Goal: Task Accomplishment & Management: Manage account settings

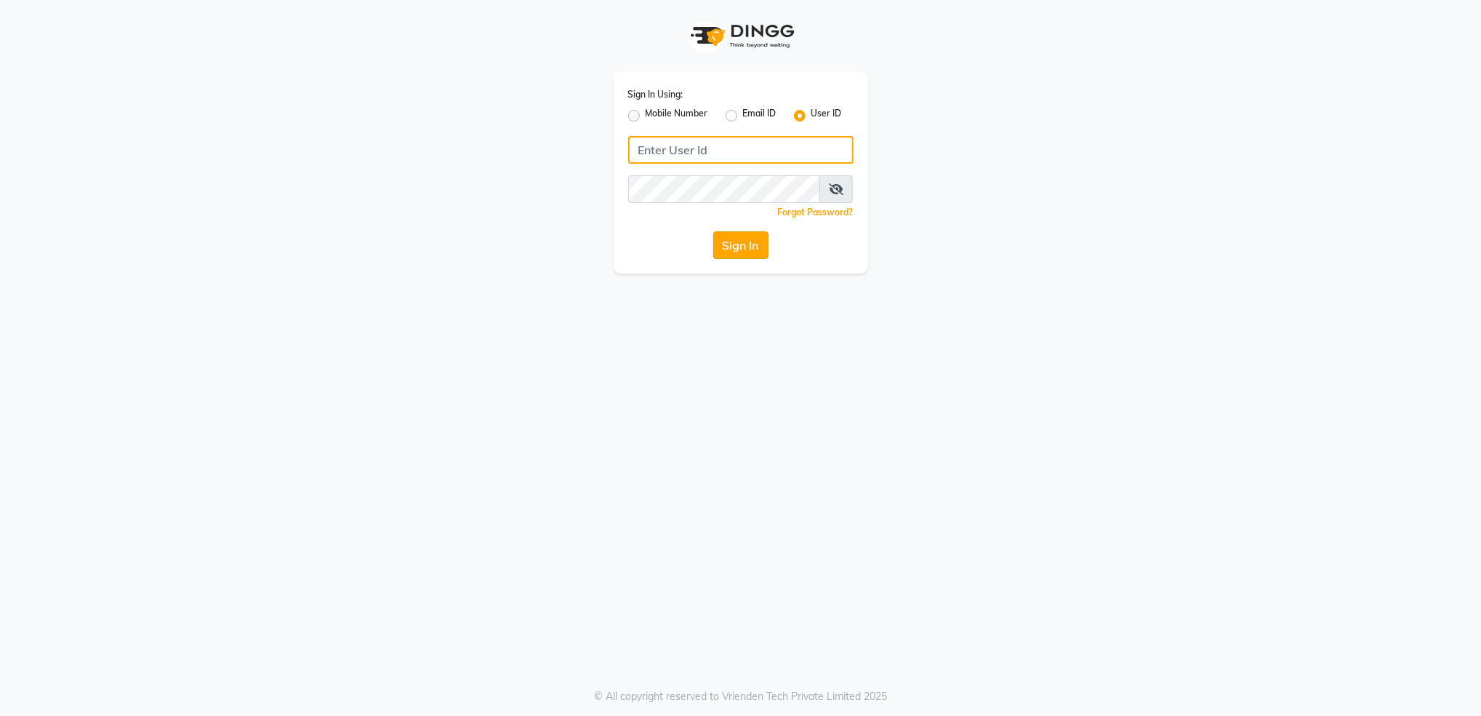
type input "aashisalon"
click at [727, 244] on button "Sign In" at bounding box center [740, 245] width 55 height 28
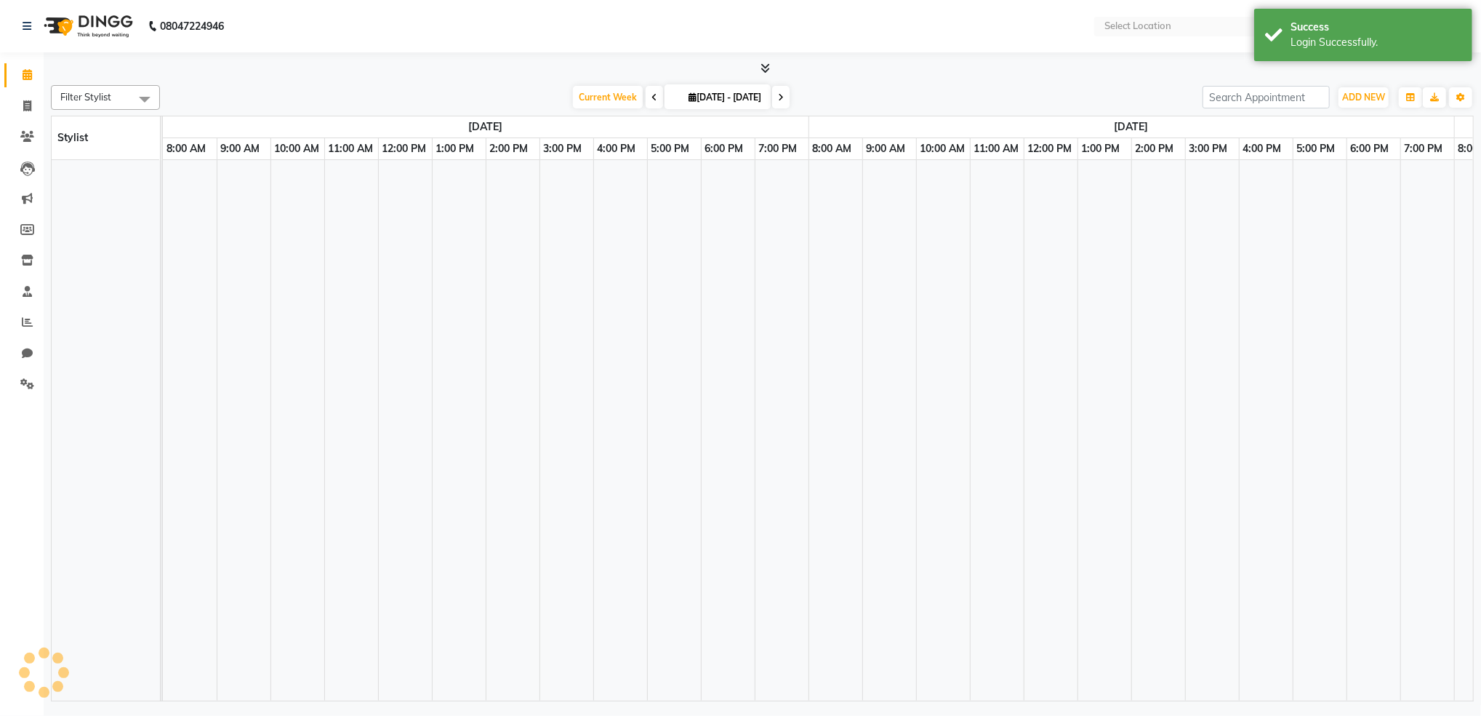
select select "en"
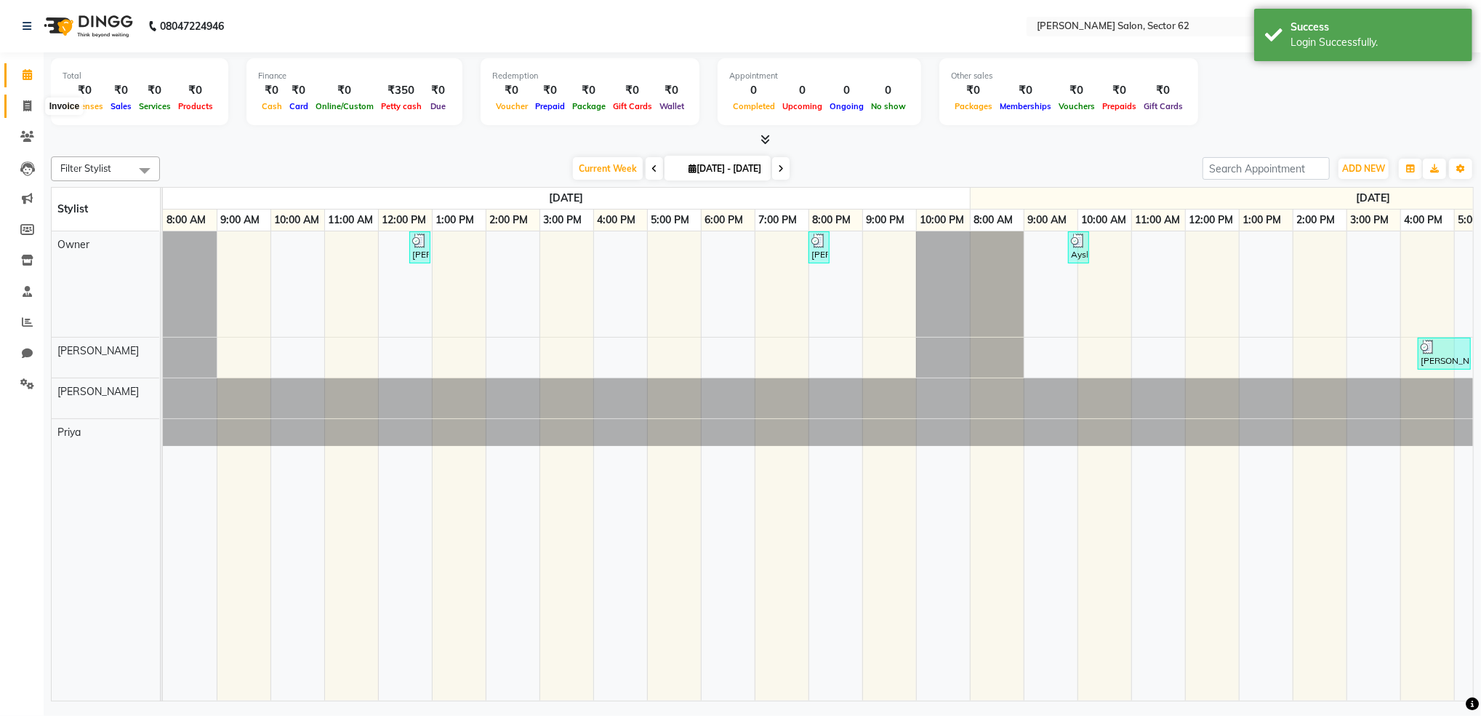
click at [25, 103] on icon at bounding box center [27, 105] width 8 height 11
select select "service"
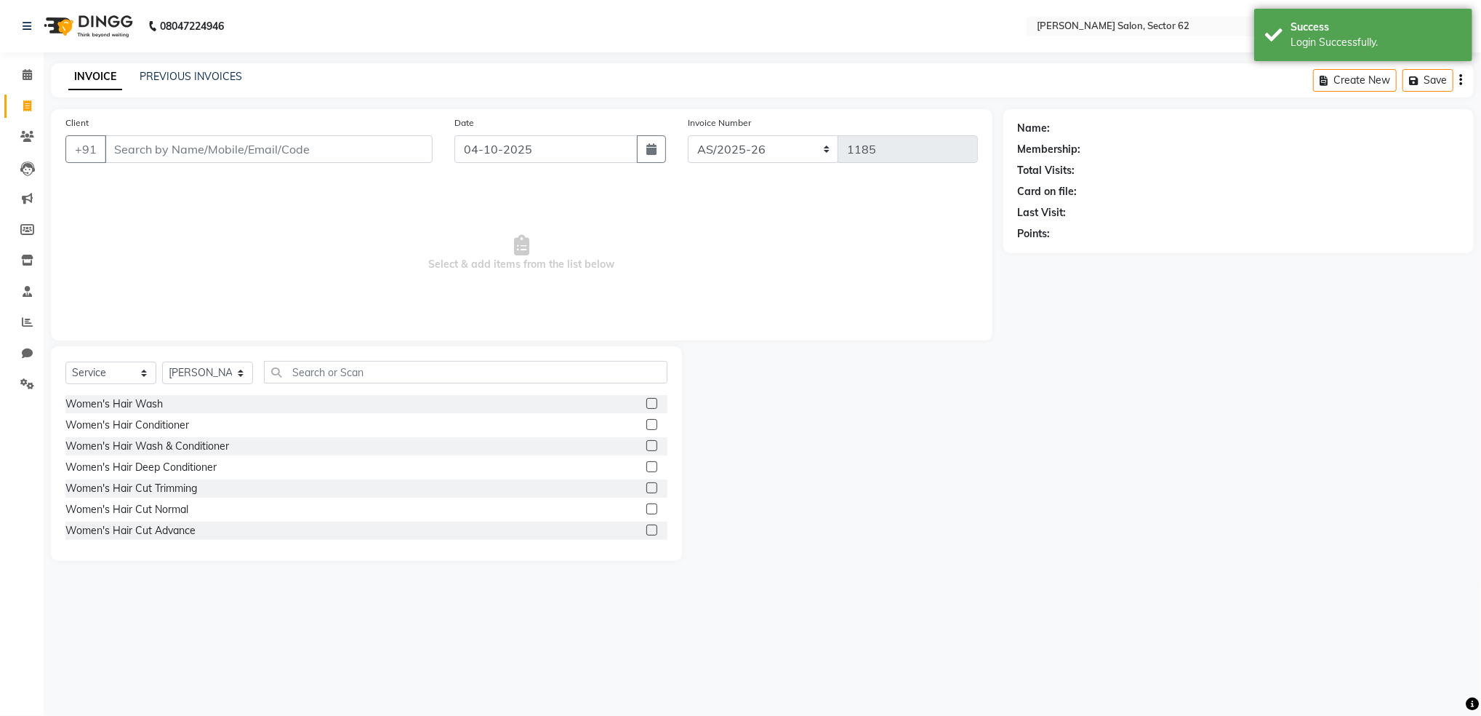
drag, startPoint x: 280, startPoint y: 219, endPoint x: 284, endPoint y: 225, distance: 7.5
click at [284, 225] on span "Select & add items from the list below" at bounding box center [521, 252] width 913 height 145
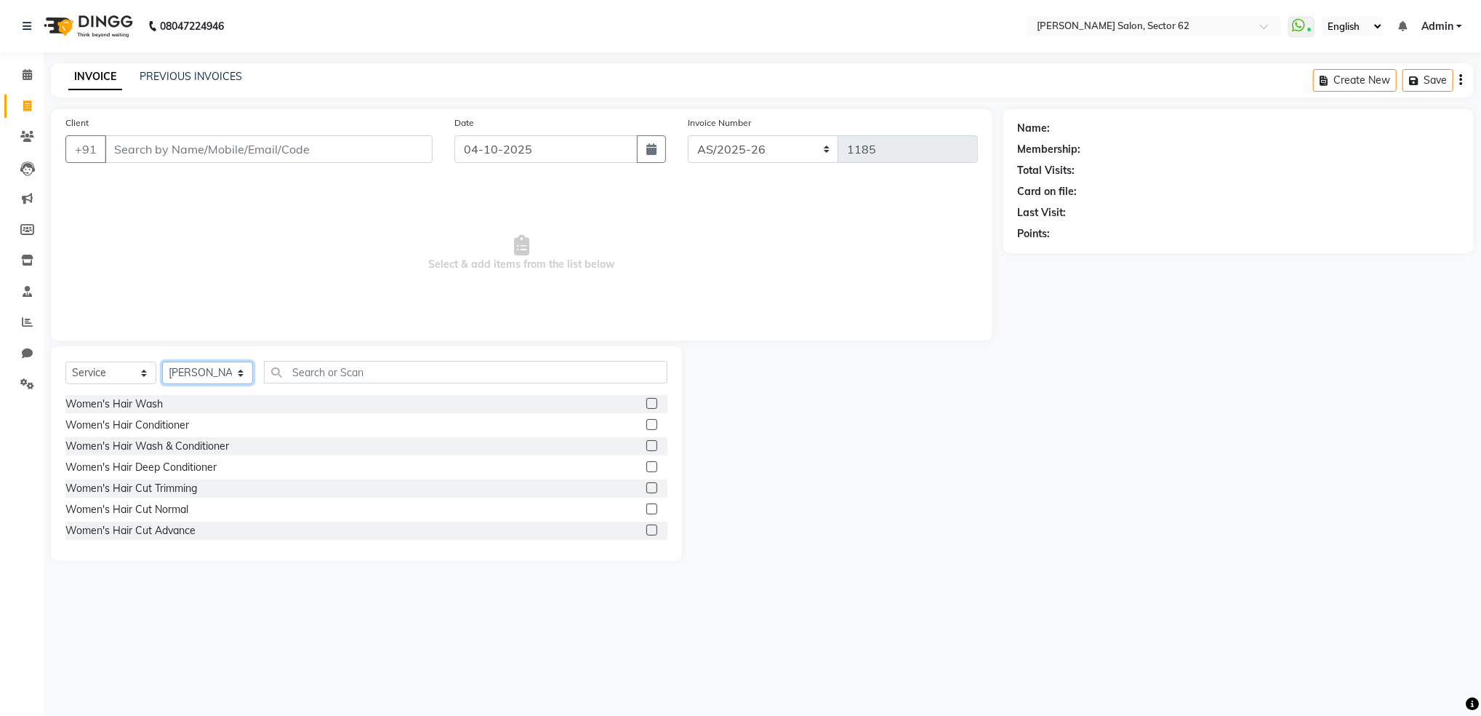
click at [214, 371] on select "Select Stylist [PERSON_NAME] Noorshekh [PERSON_NAME] Owner Priya" at bounding box center [207, 372] width 91 height 23
select select "75654"
click at [162, 362] on select "Select Stylist [PERSON_NAME] Noorshekh [PERSON_NAME] Owner Priya" at bounding box center [207, 372] width 91 height 23
click at [203, 382] on select "Select Stylist [PERSON_NAME] Noorshekh [PERSON_NAME] Owner Priya" at bounding box center [207, 372] width 91 height 23
click at [336, 367] on input "text" at bounding box center [466, 372] width 404 height 23
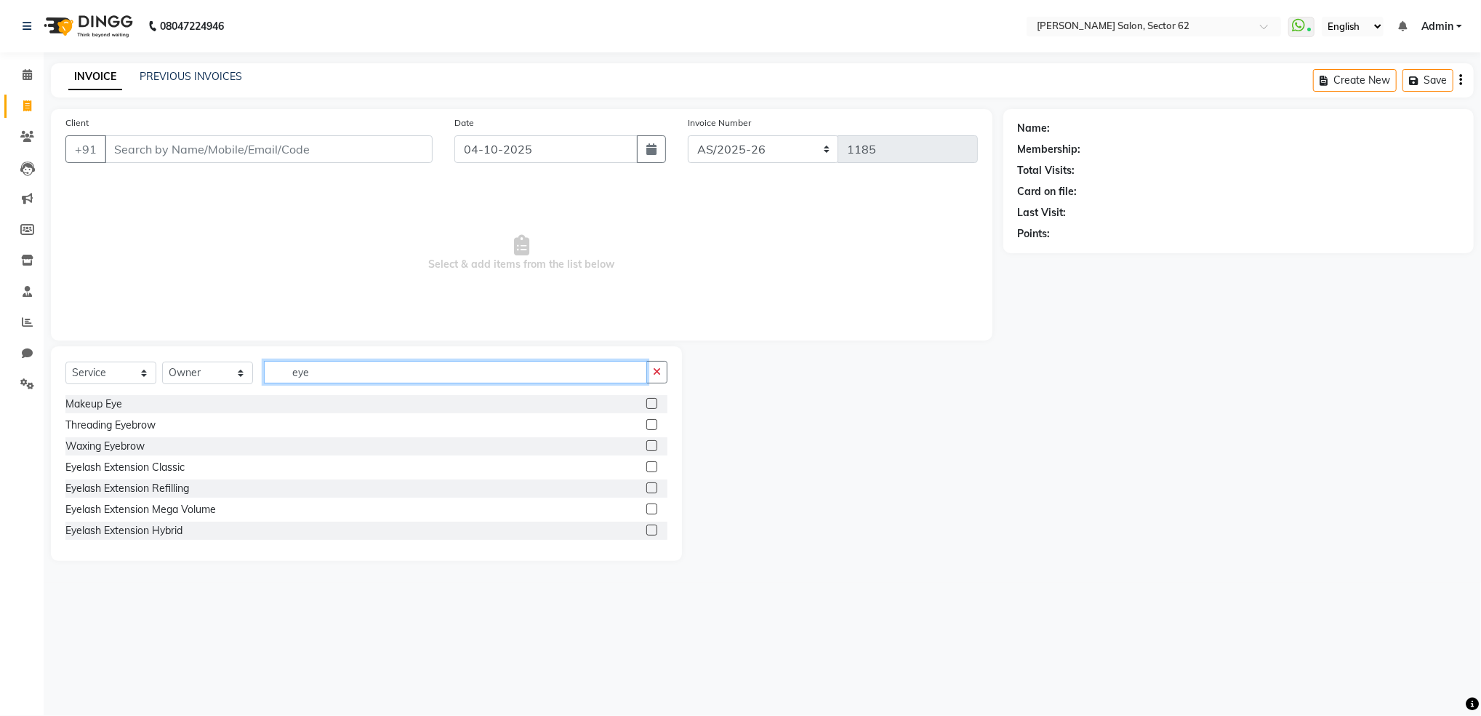
type input "eye"
click at [647, 426] on label at bounding box center [652, 424] width 11 height 11
click at [647, 426] on input "checkbox" at bounding box center [651, 424] width 9 height 9
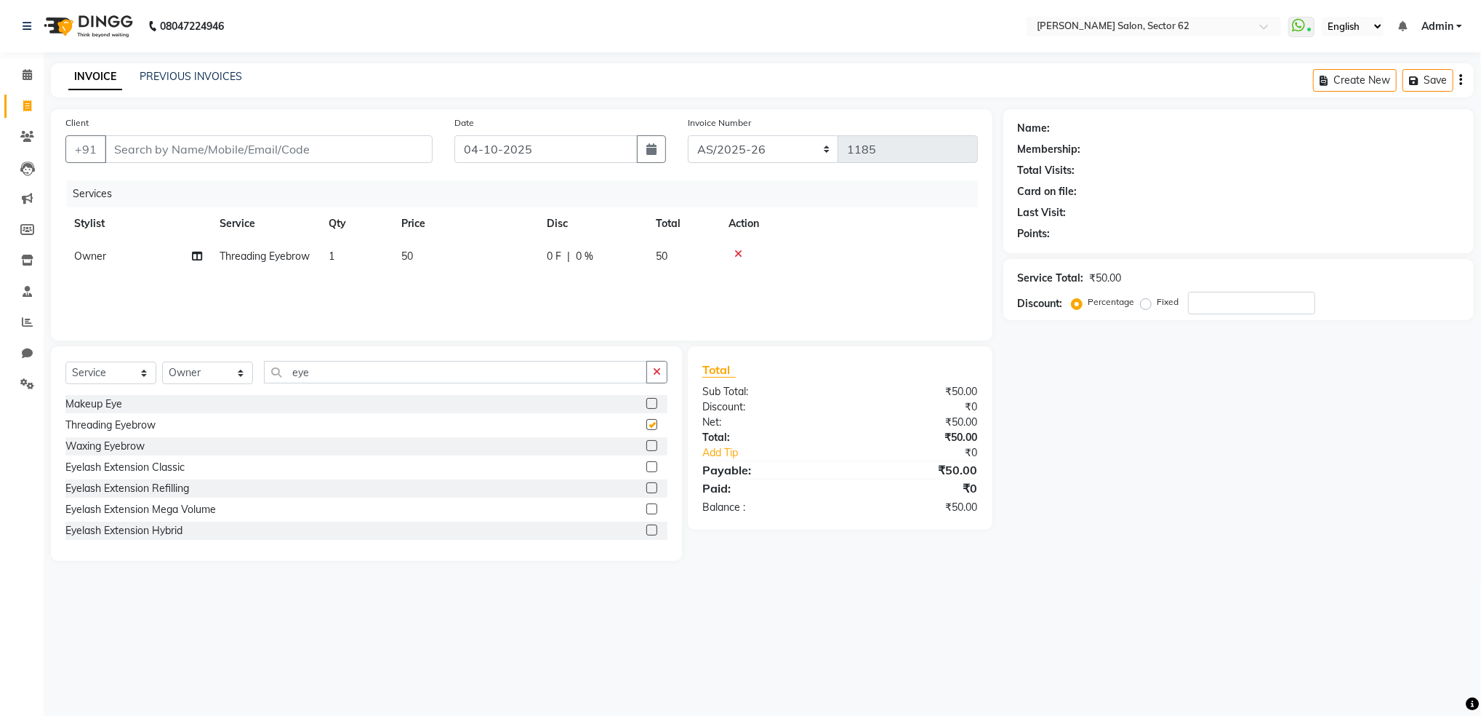
checkbox input "false"
click at [528, 370] on input "eye" at bounding box center [455, 372] width 383 height 23
type input "e"
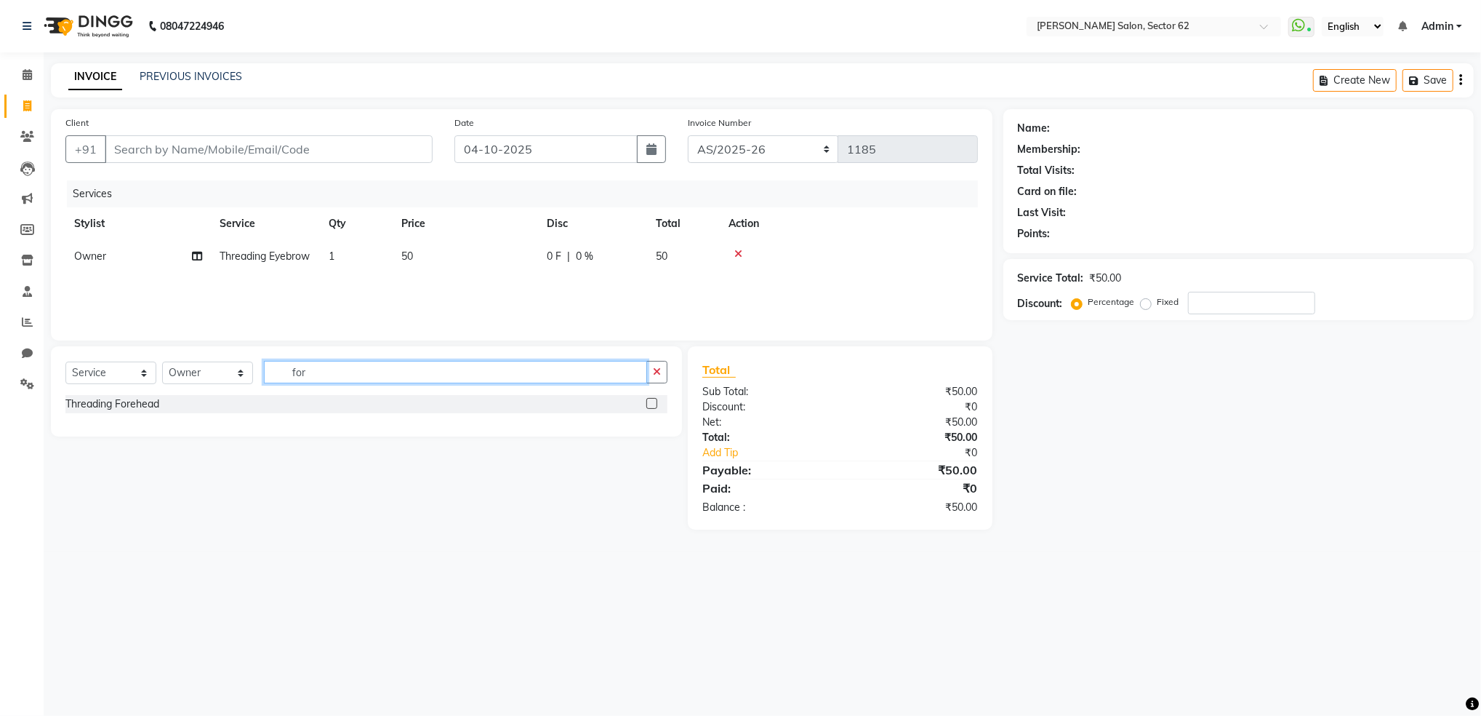
type input "for"
click at [648, 400] on label at bounding box center [652, 403] width 11 height 11
click at [648, 400] on input "checkbox" at bounding box center [651, 403] width 9 height 9
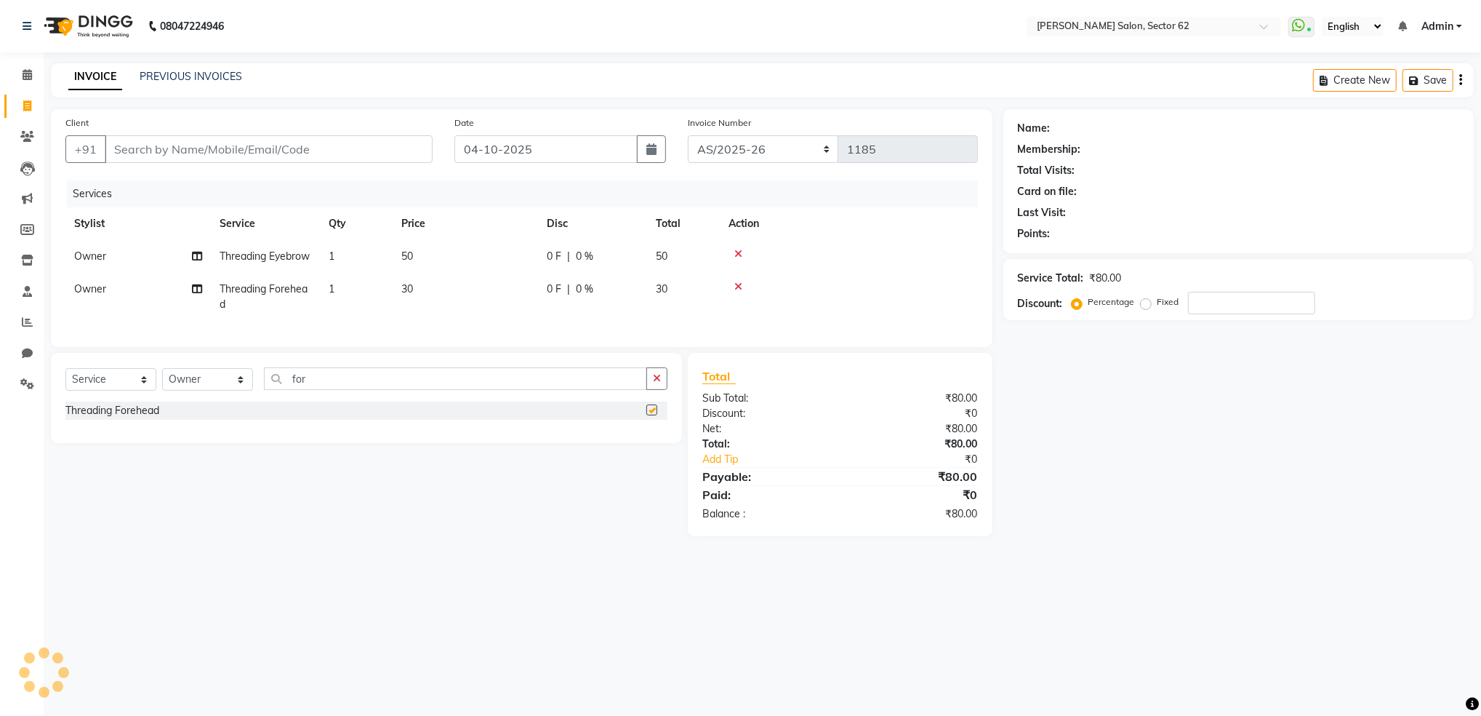
checkbox input "false"
click at [311, 150] on input "Client" at bounding box center [269, 149] width 328 height 28
type input "8"
type input "0"
type input "8587920156"
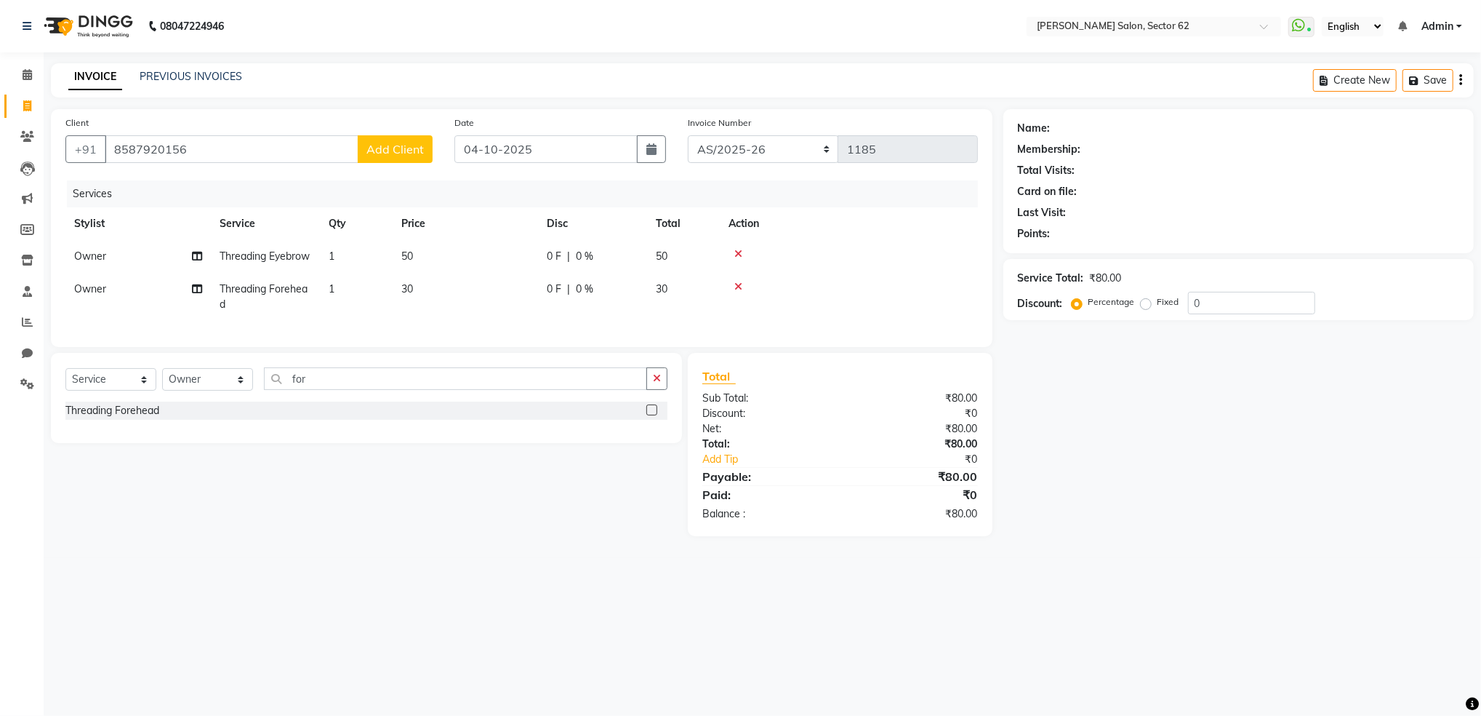
click at [404, 140] on button "Add Client" at bounding box center [395, 149] width 75 height 28
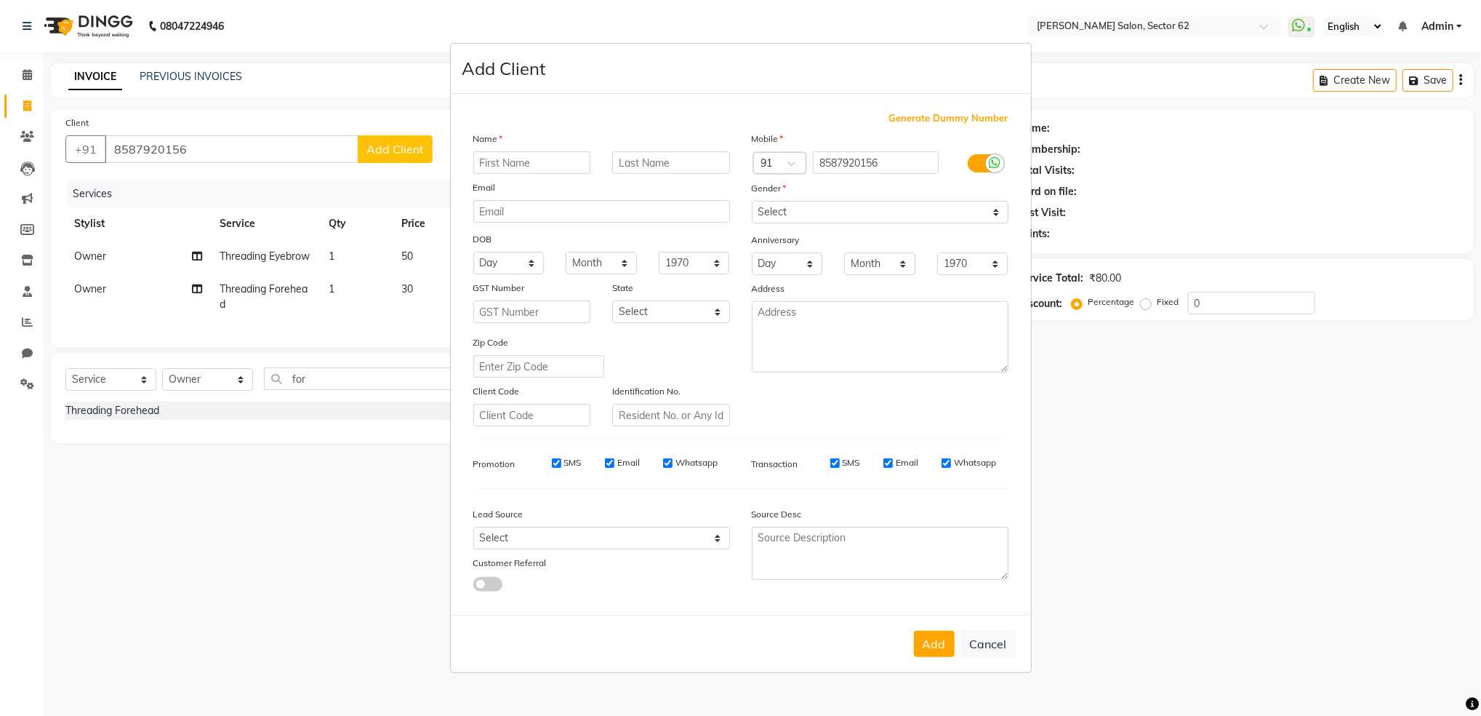
click at [504, 159] on input "text" at bounding box center [532, 162] width 118 height 23
type input "Nisha"
click at [646, 159] on input "text" at bounding box center [671, 162] width 118 height 23
type input "[PERSON_NAME]"
click at [784, 205] on select "Select [DEMOGRAPHIC_DATA] [DEMOGRAPHIC_DATA] Other Prefer Not To Say" at bounding box center [880, 212] width 257 height 23
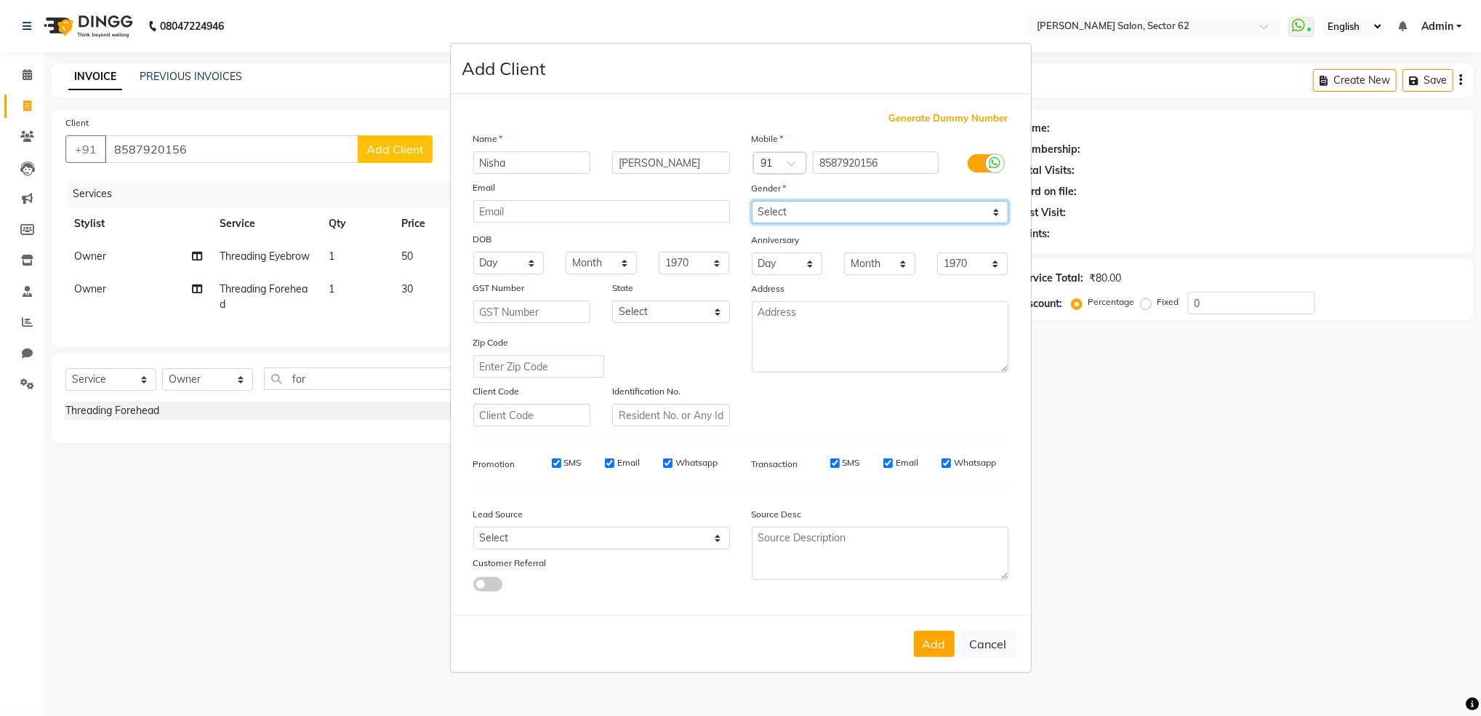
select select "[DEMOGRAPHIC_DATA]"
click at [752, 201] on select "Select [DEMOGRAPHIC_DATA] [DEMOGRAPHIC_DATA] Other Prefer Not To Say" at bounding box center [880, 212] width 257 height 23
click at [934, 637] on button "Add" at bounding box center [934, 644] width 41 height 26
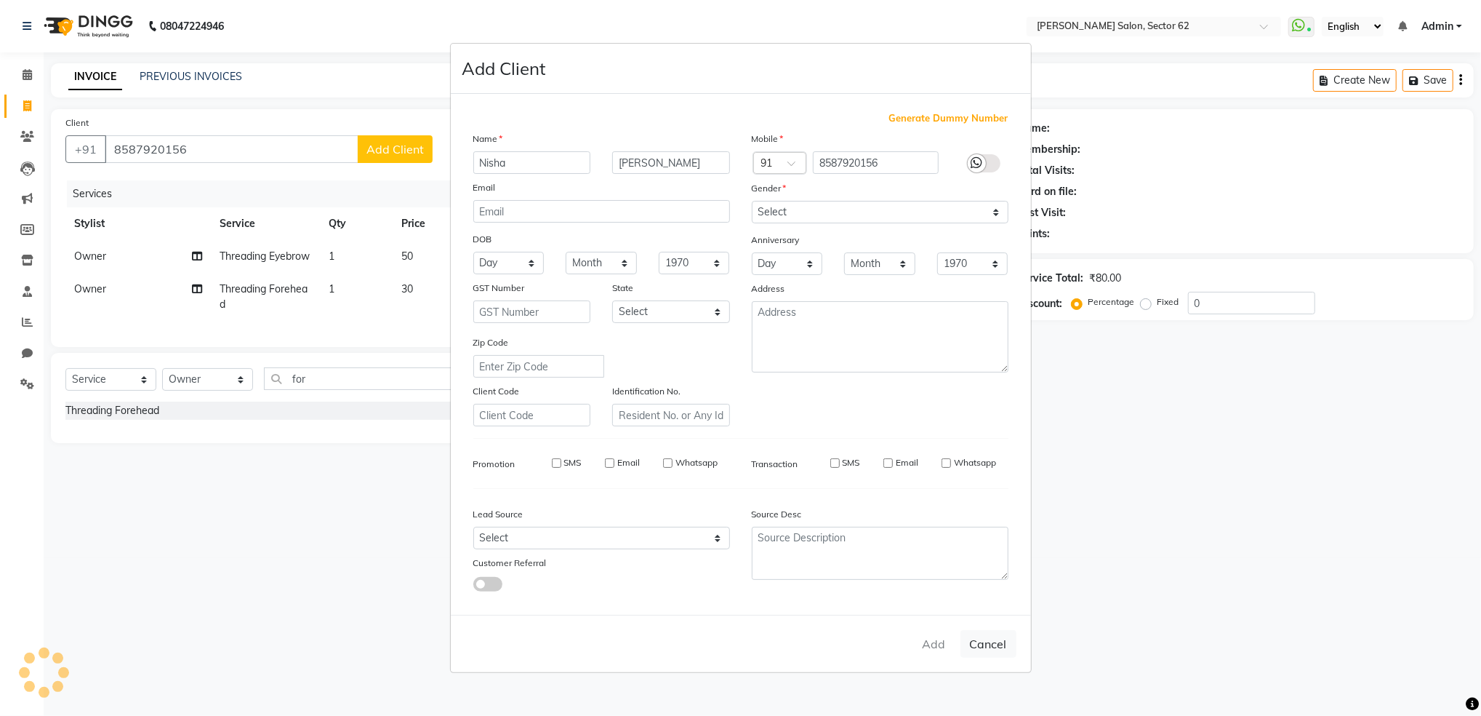
select select
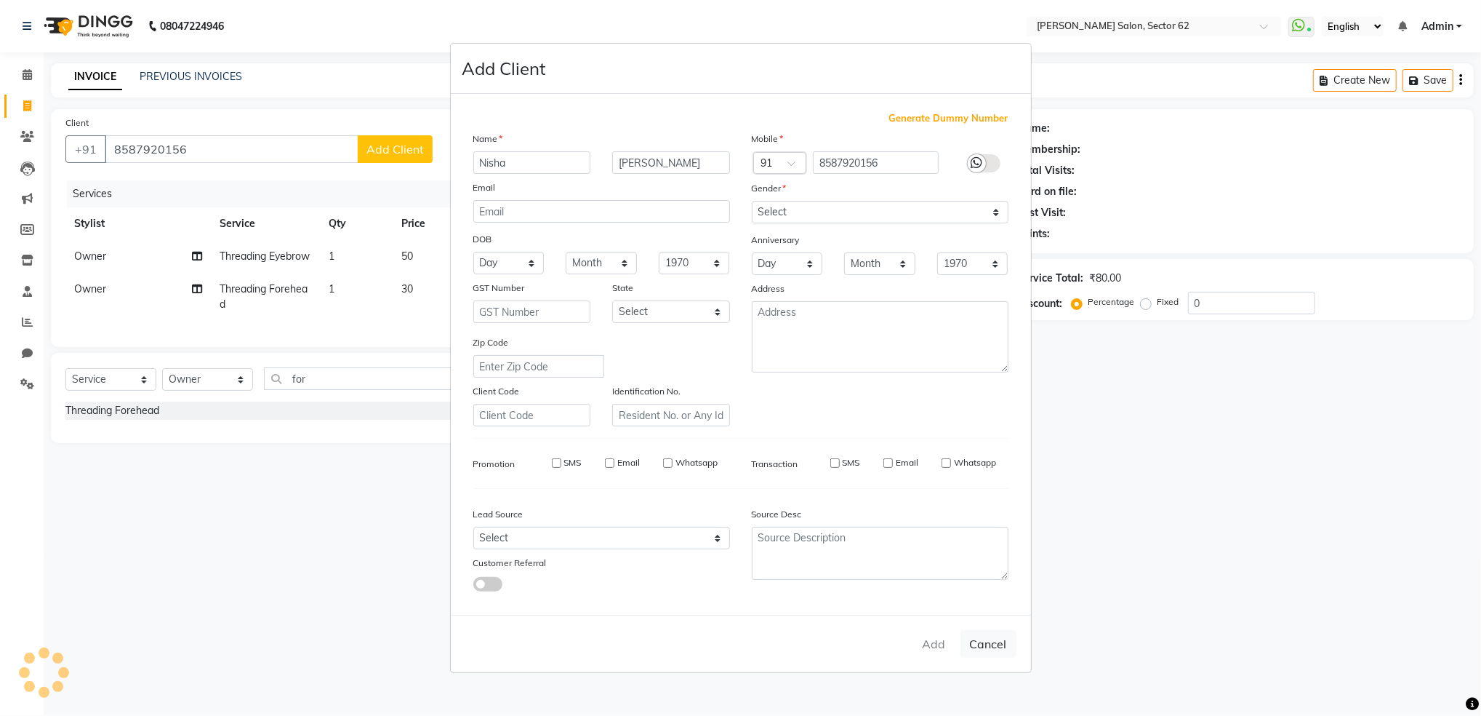
select select
checkbox input "false"
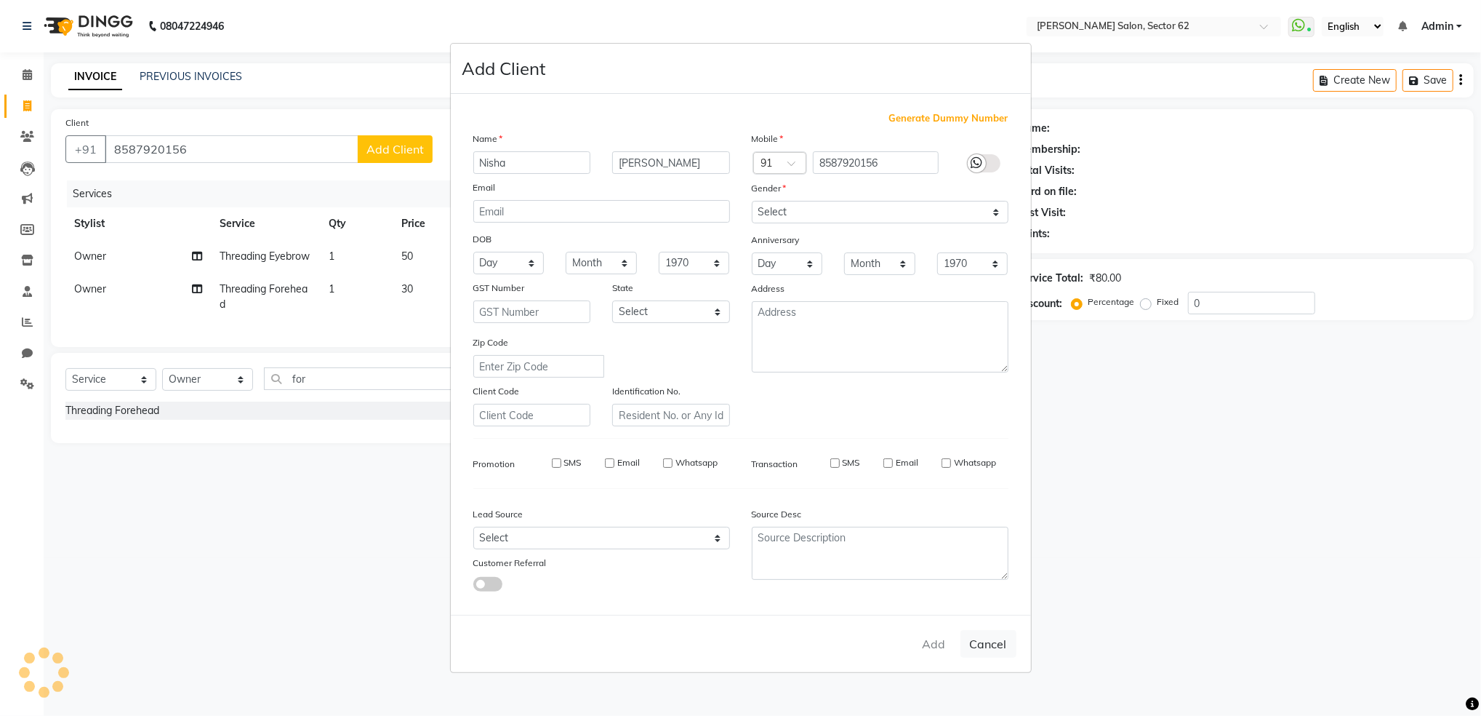
checkbox input "false"
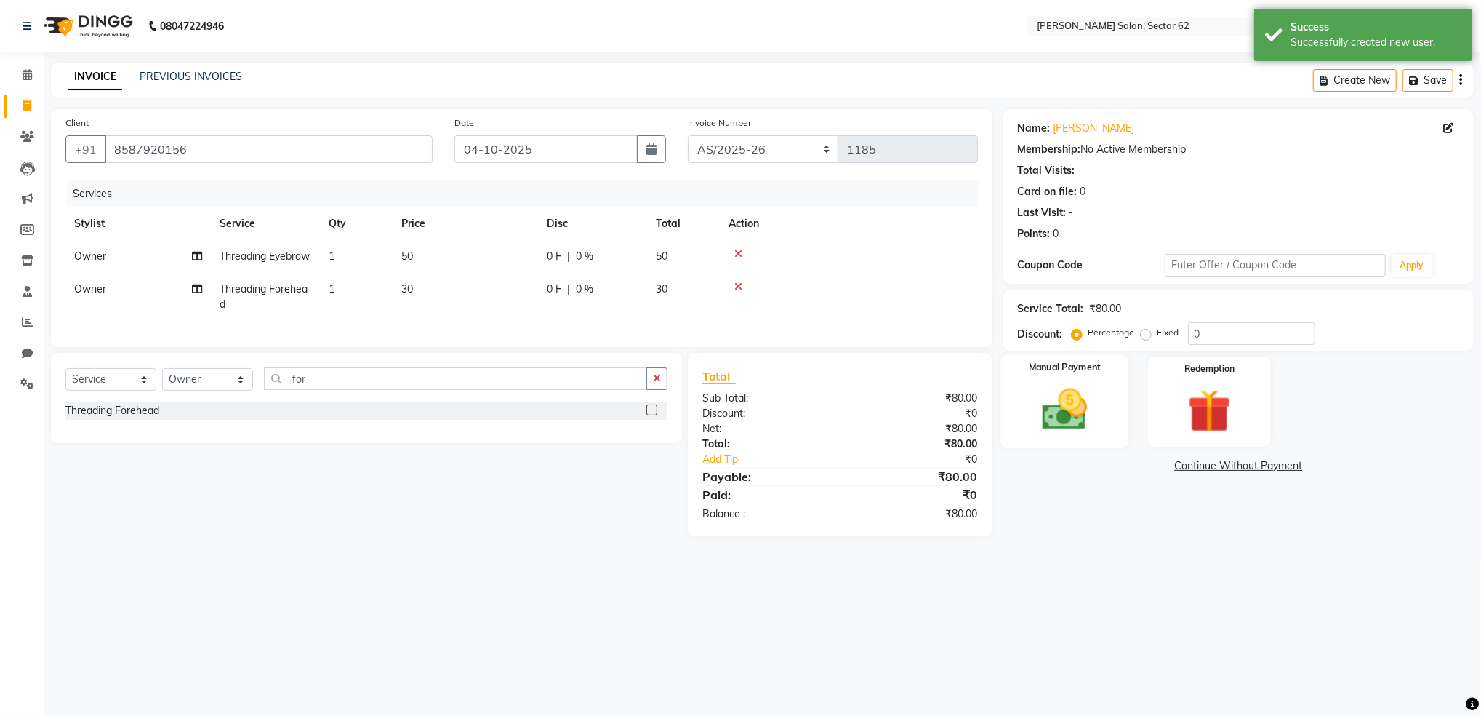
click at [1041, 399] on img at bounding box center [1064, 409] width 73 height 52
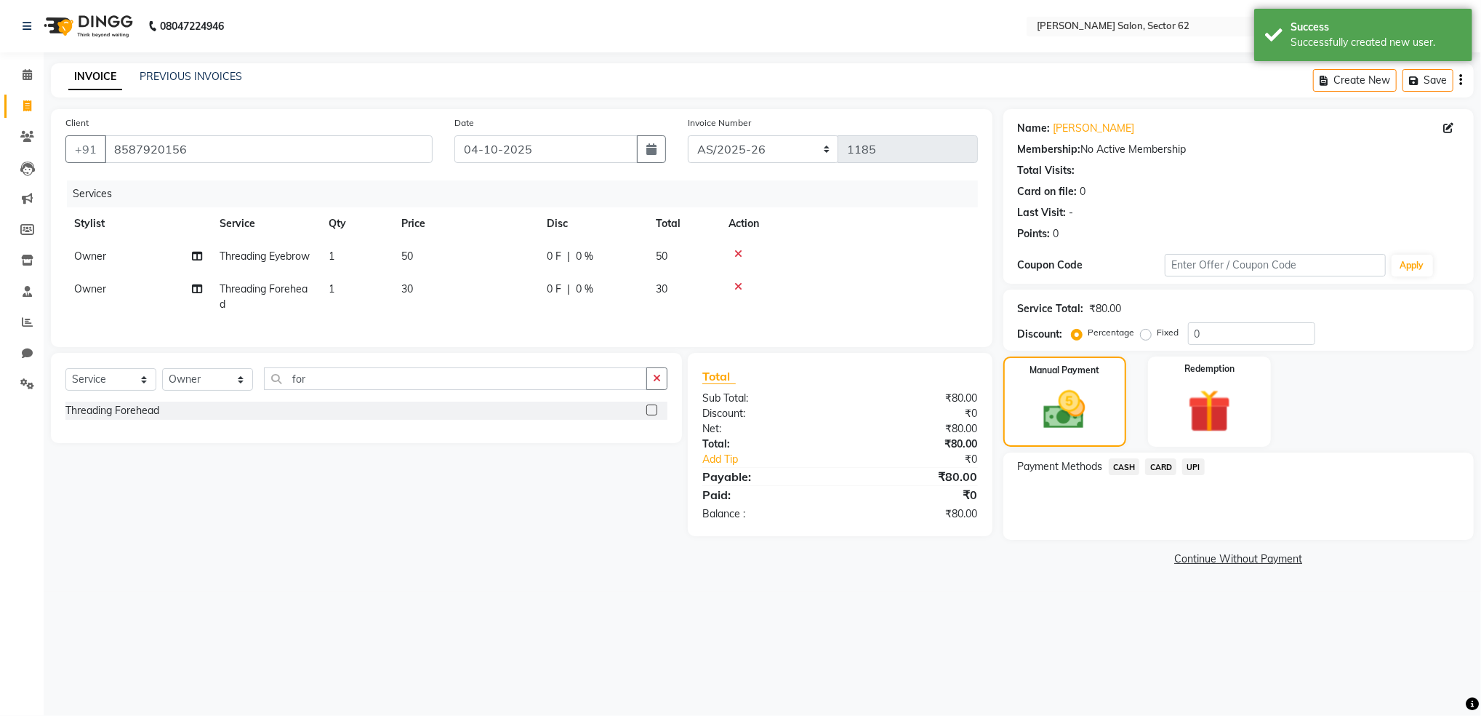
click at [1196, 467] on span "UPI" at bounding box center [1194, 466] width 23 height 17
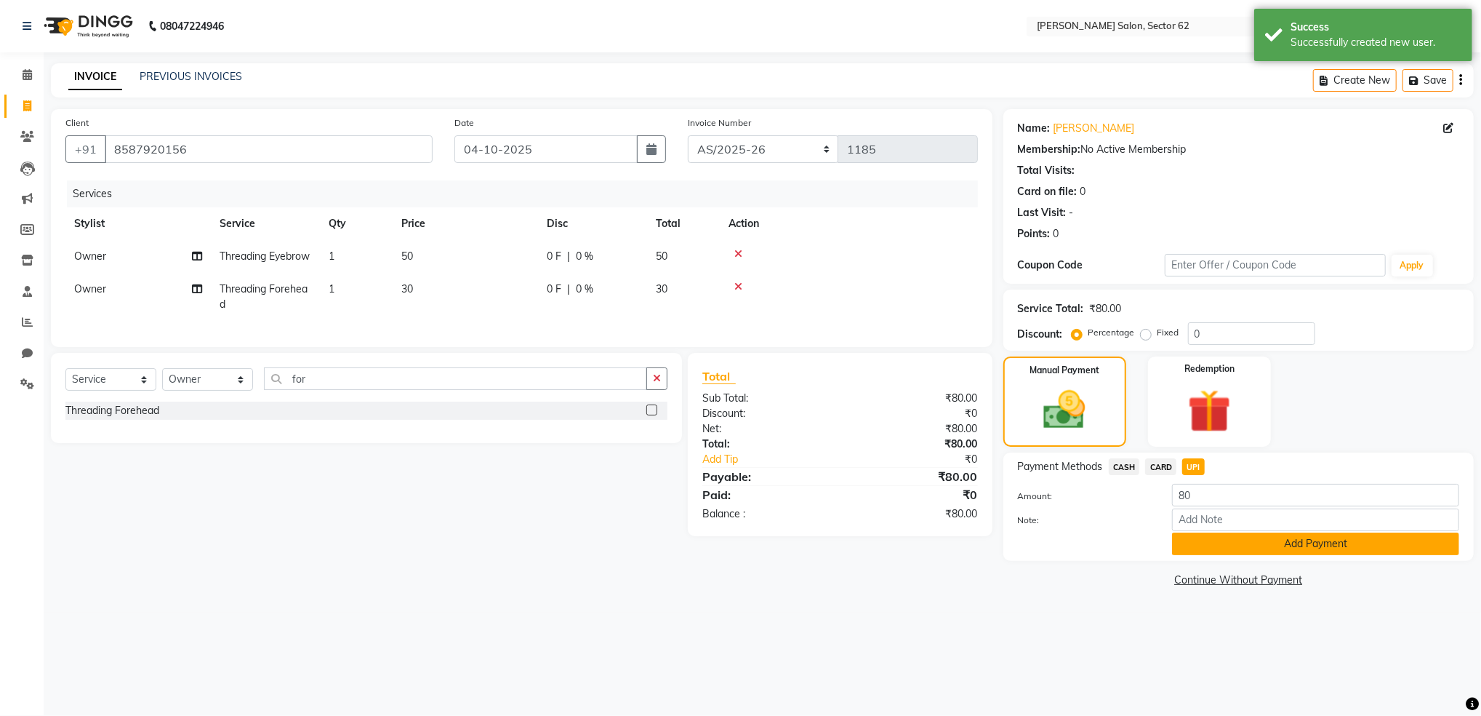
click at [1279, 539] on button "Add Payment" at bounding box center [1315, 543] width 287 height 23
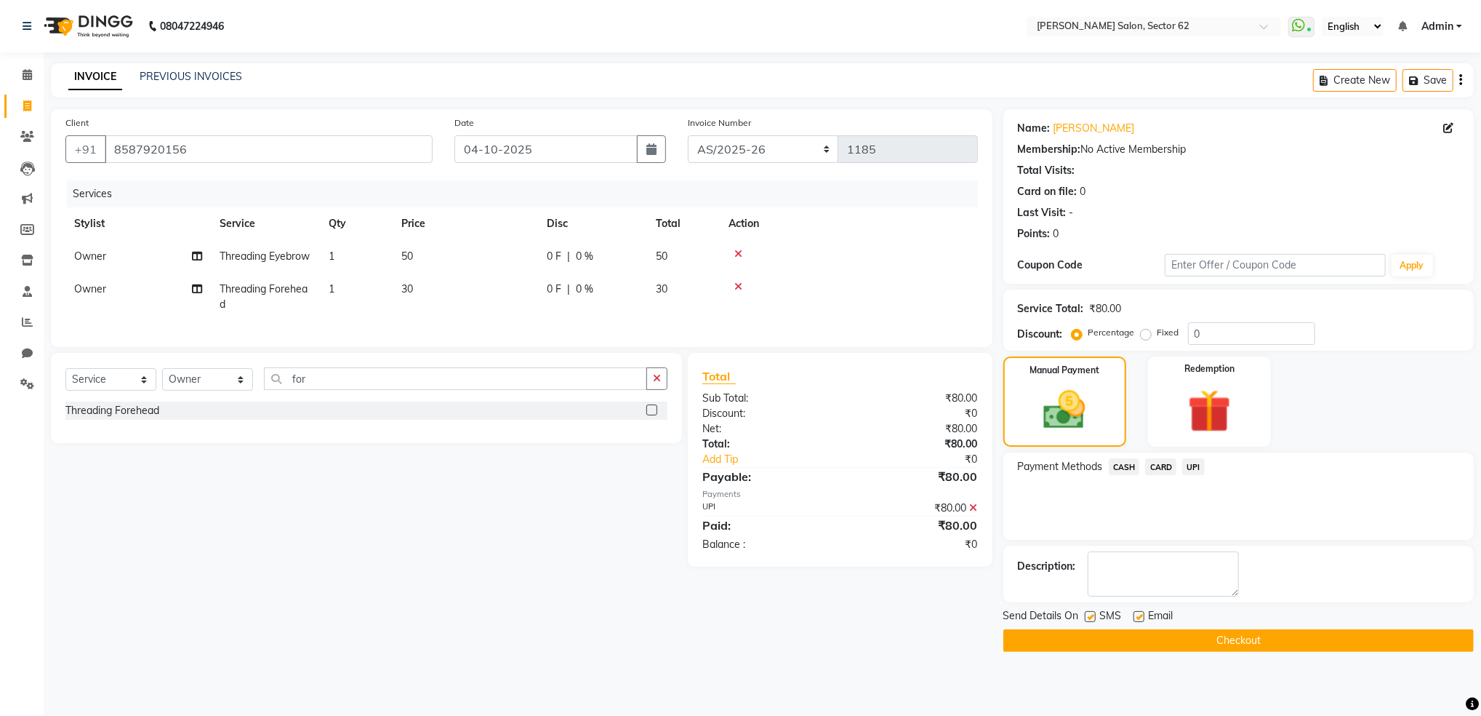
click at [1247, 634] on button "Checkout" at bounding box center [1239, 640] width 471 height 23
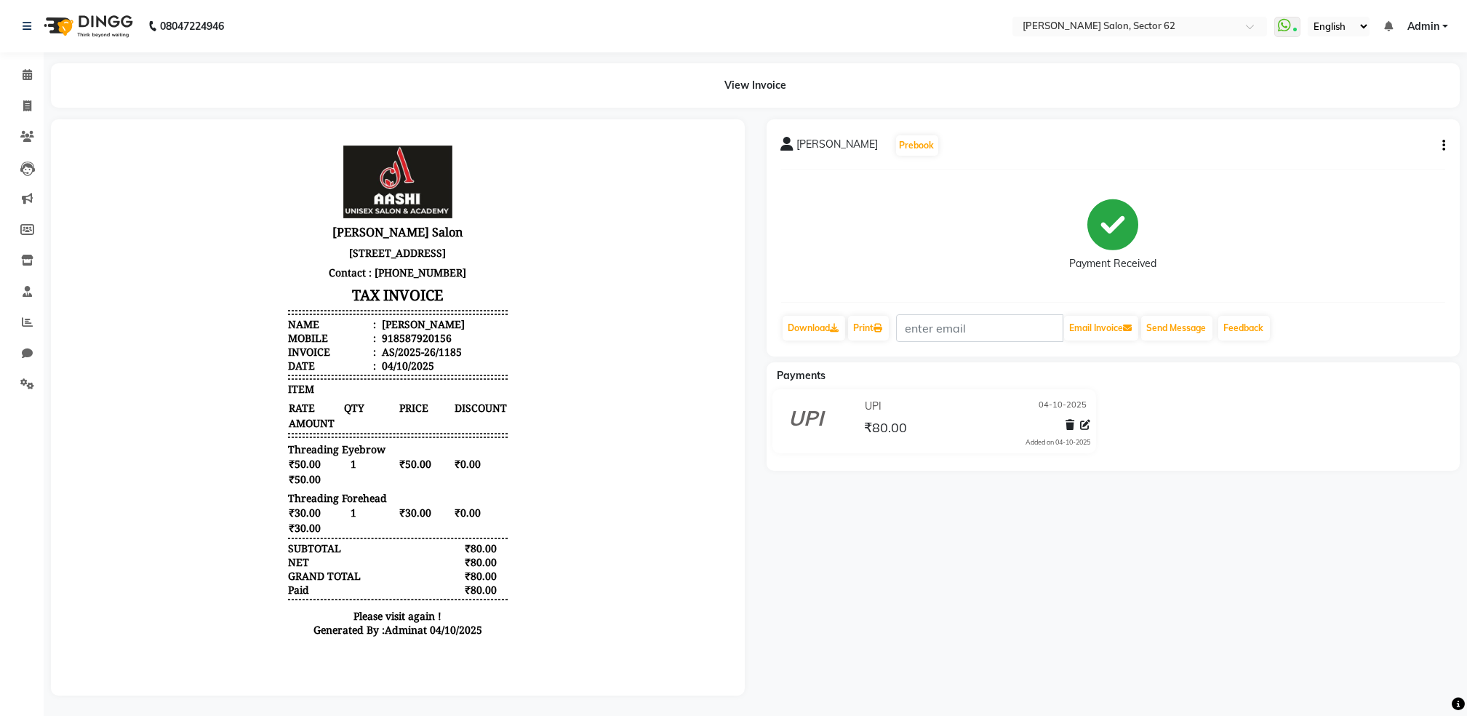
click at [998, 596] on div "[PERSON_NAME] Prebook Payment Received Download Print Email Invoice Send Messag…" at bounding box center [1114, 407] width 716 height 576
click at [24, 102] on icon at bounding box center [27, 105] width 8 height 11
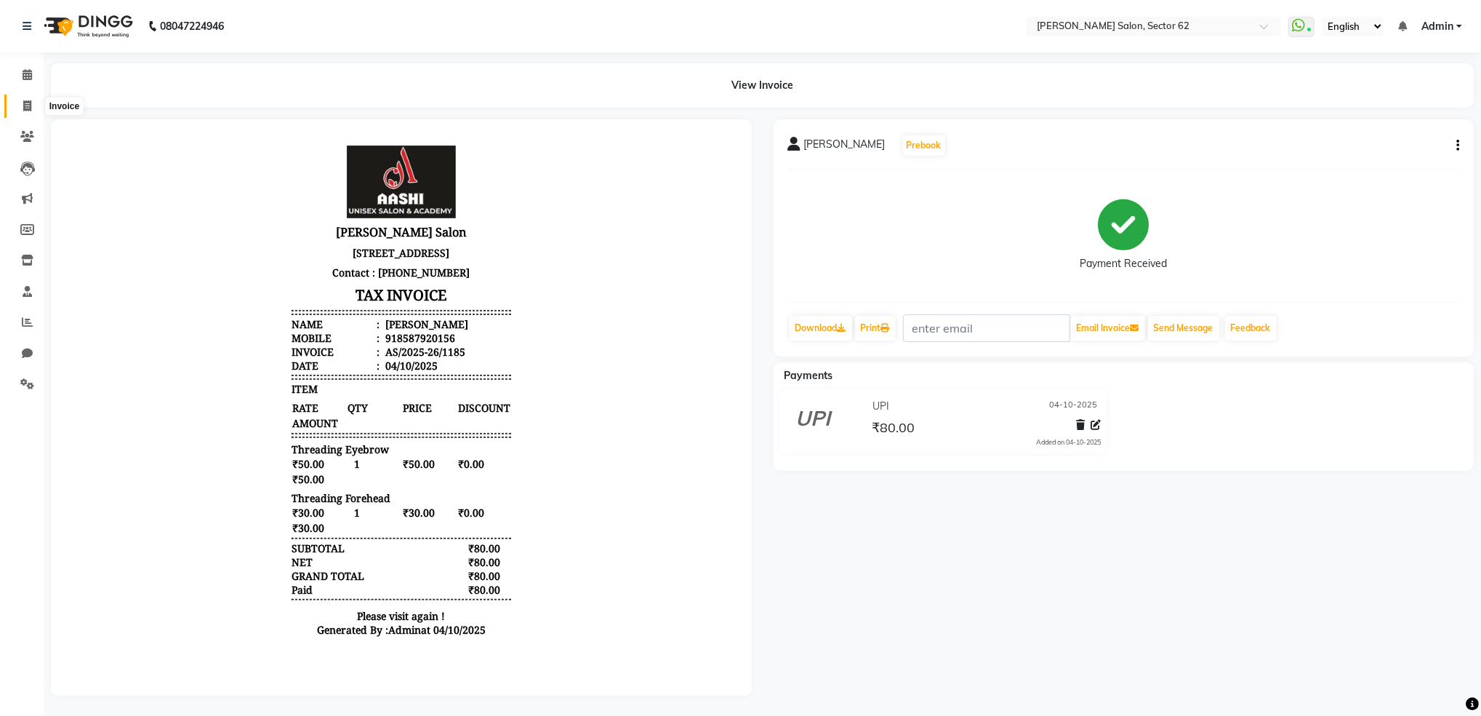
select select "service"
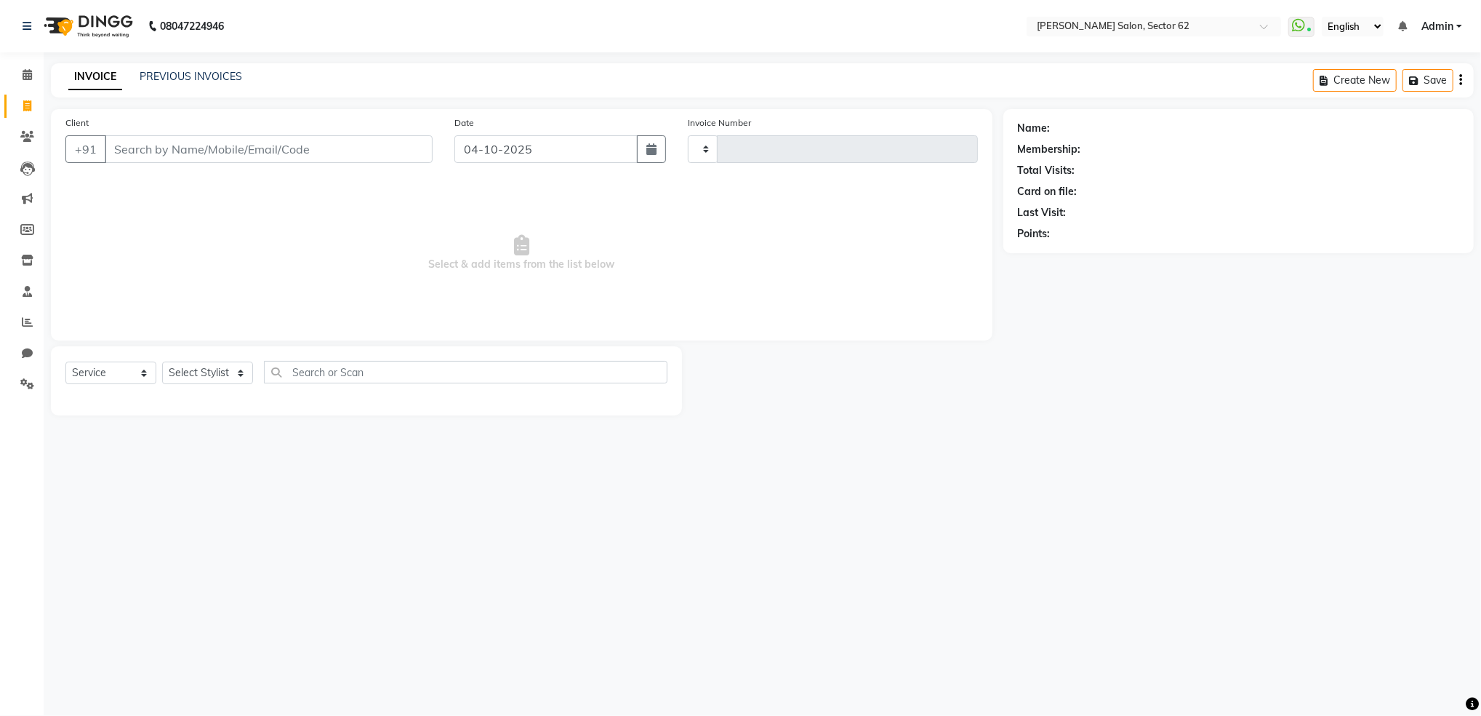
type input "1186"
select select "8124"
click at [338, 153] on input "Client" at bounding box center [269, 149] width 328 height 28
select select "82265"
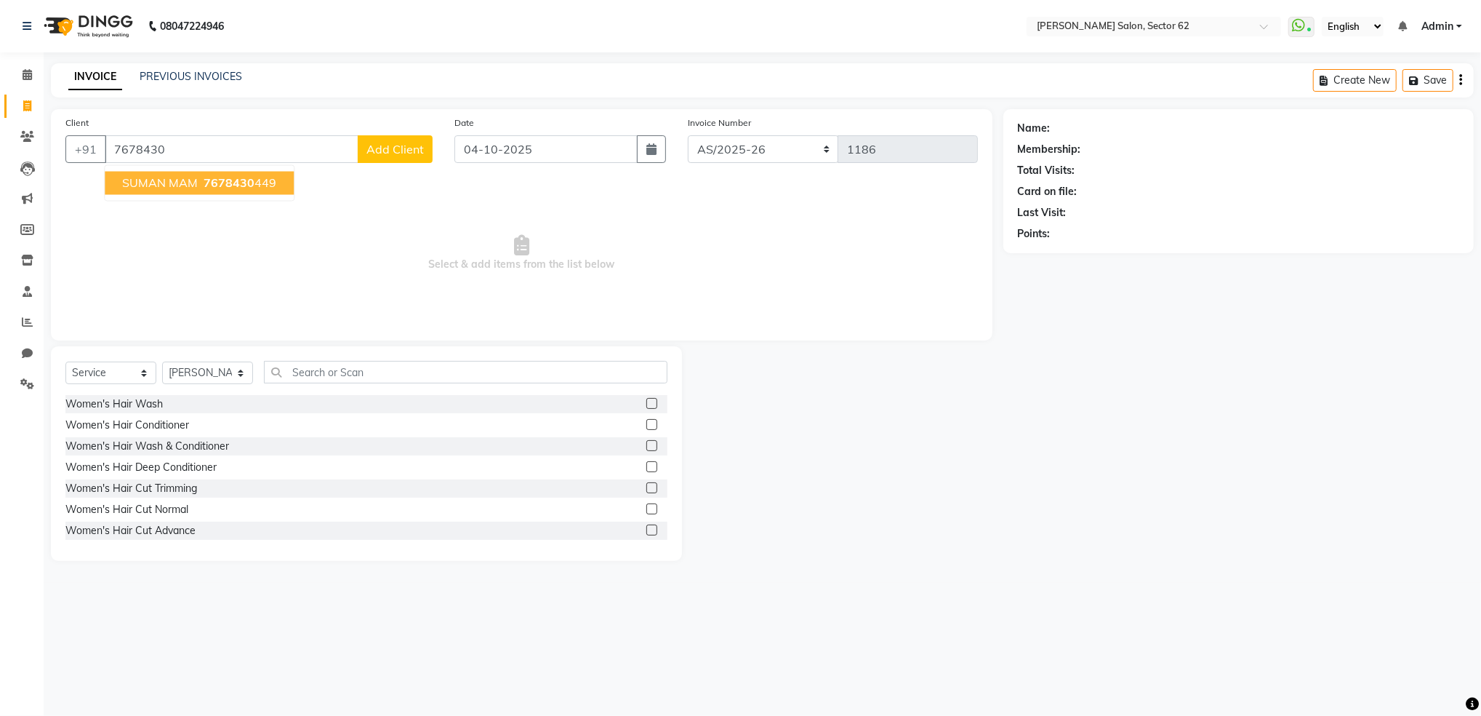
click at [234, 182] on span "7678430" at bounding box center [229, 183] width 51 height 15
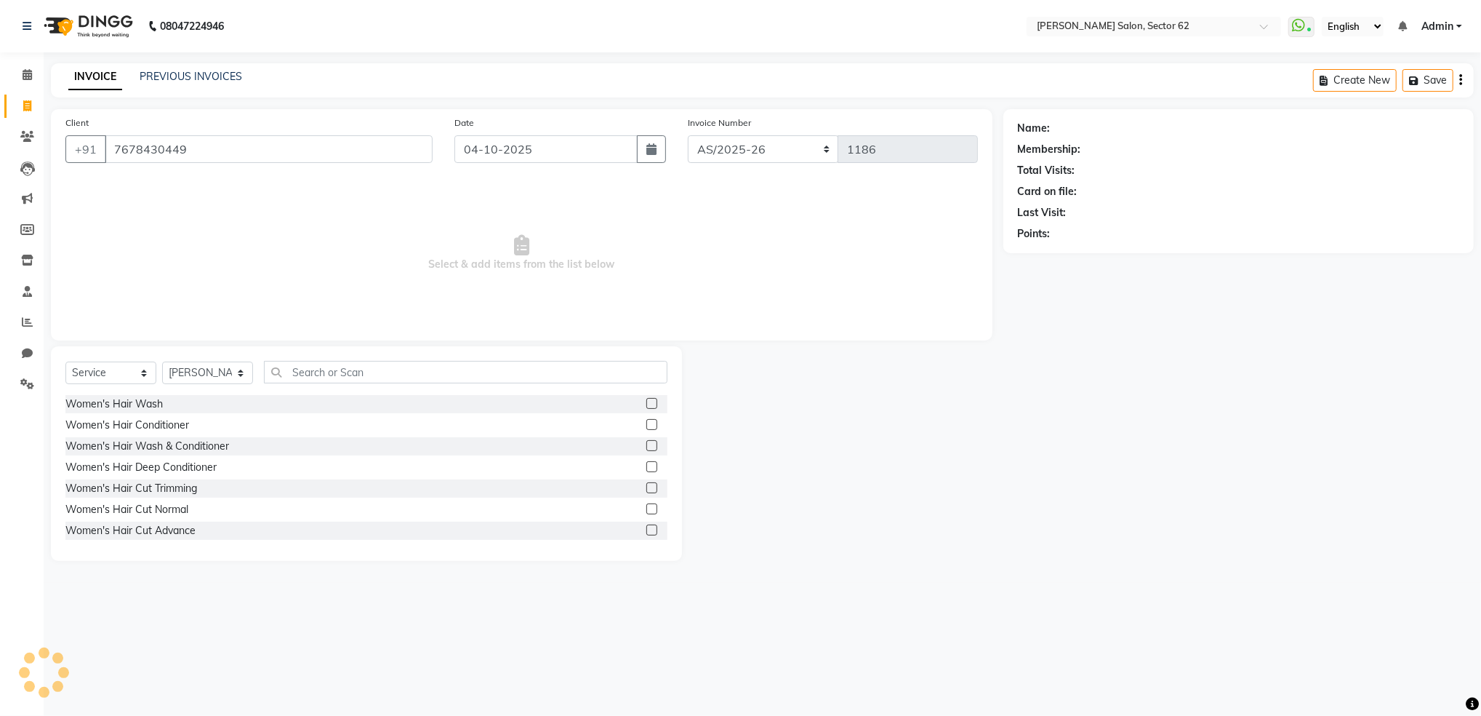
type input "7678430449"
click at [215, 372] on select "Select Stylist [PERSON_NAME] Noorshekh [PERSON_NAME] Owner Priya" at bounding box center [207, 372] width 91 height 23
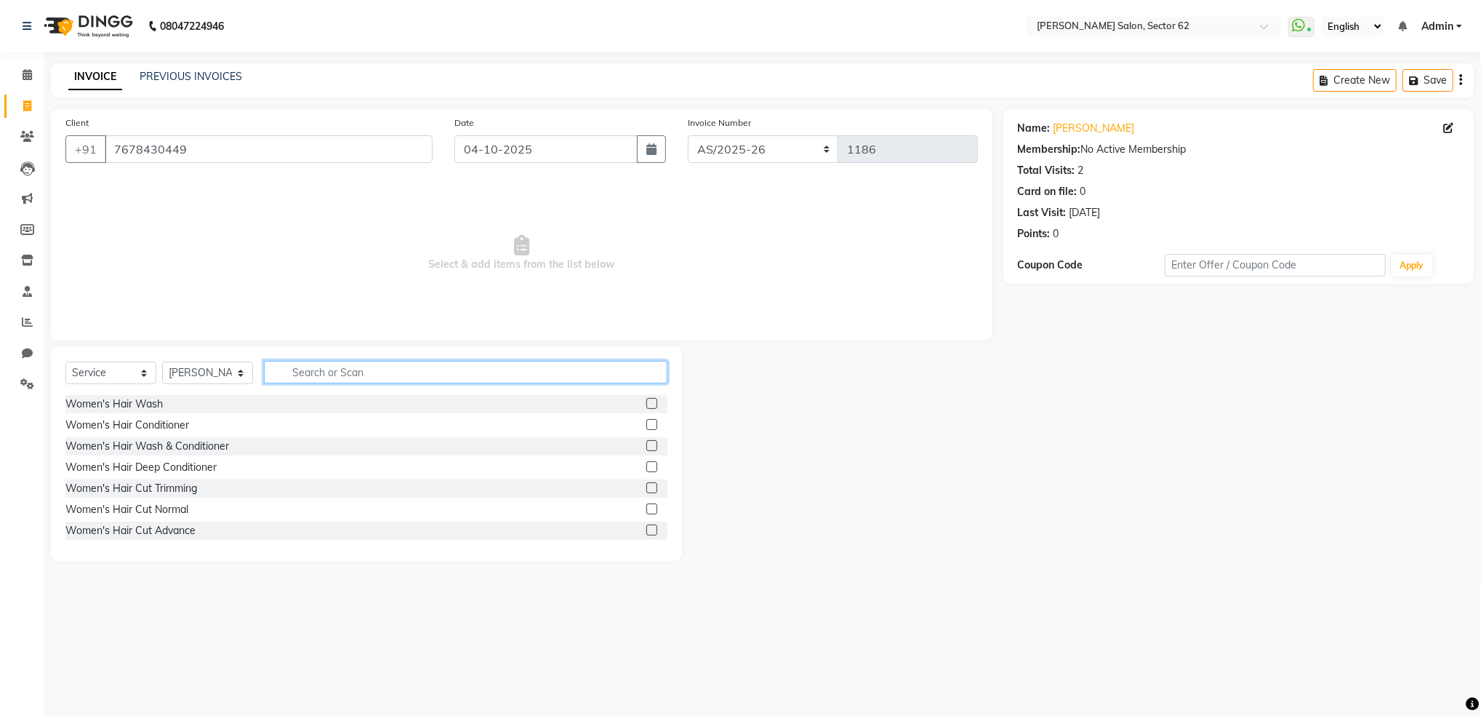
click at [317, 370] on input "text" at bounding box center [466, 372] width 404 height 23
type input "hair cut"
click at [647, 445] on label at bounding box center [652, 445] width 11 height 11
click at [647, 445] on input "checkbox" at bounding box center [651, 445] width 9 height 9
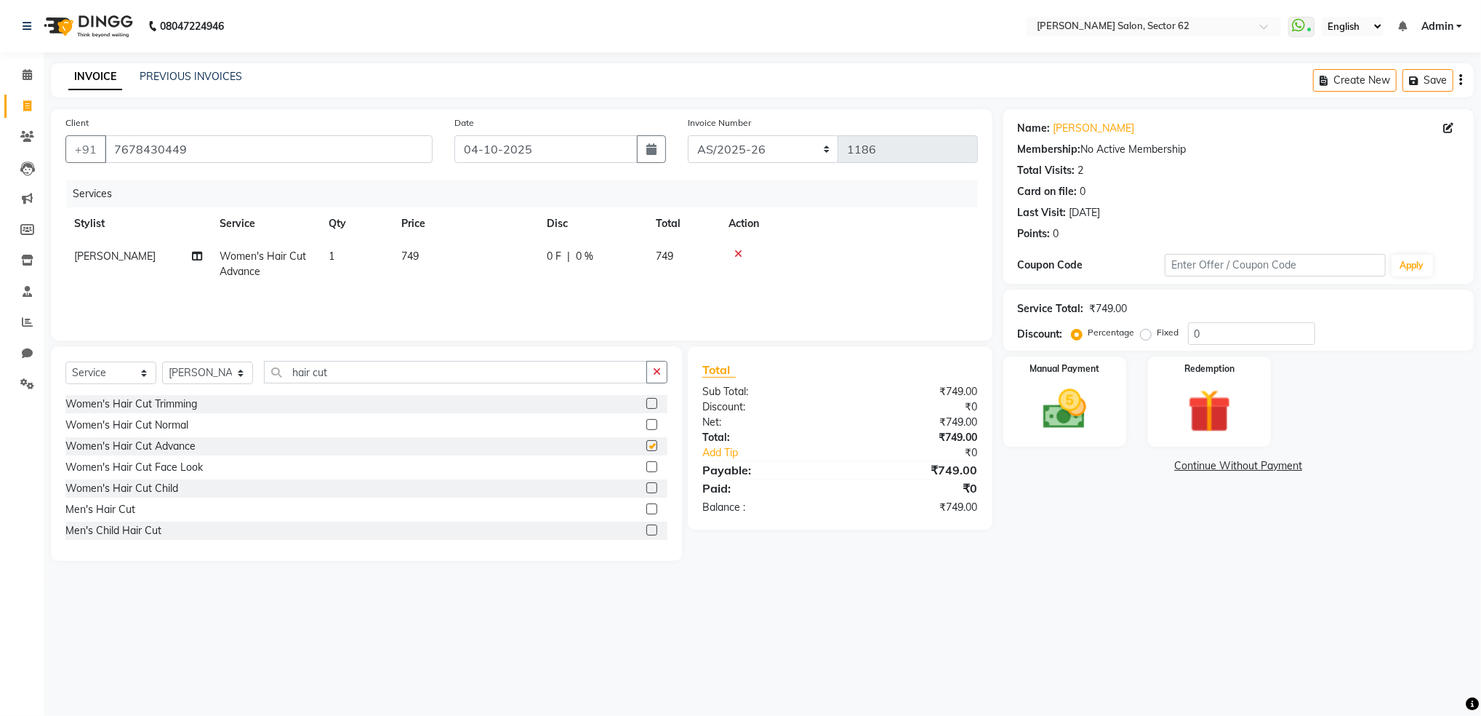
checkbox input "false"
click at [410, 249] on span "749" at bounding box center [409, 255] width 17 height 13
select select "82265"
click at [530, 263] on input "749" at bounding box center [534, 260] width 128 height 23
type input "7"
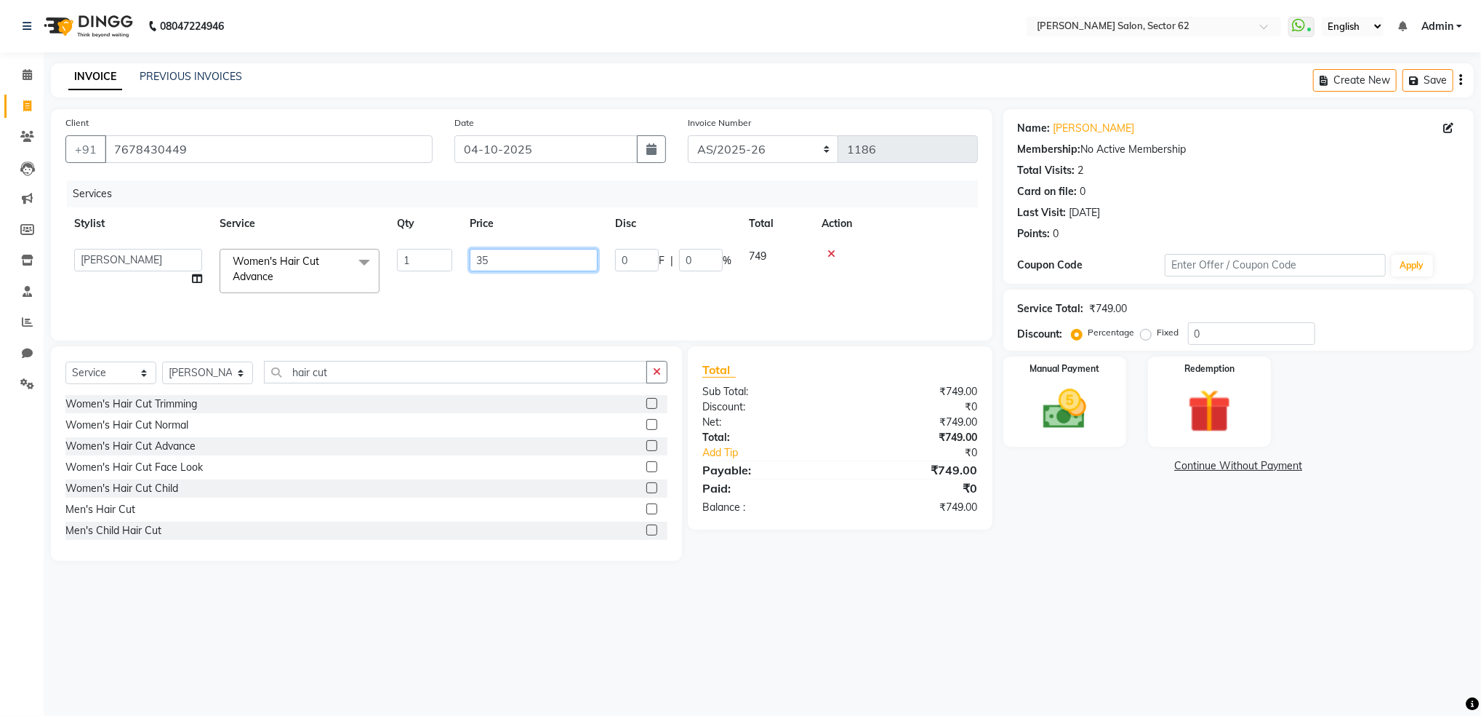
type input "350"
click at [545, 294] on div "Services Stylist Service Qty Price Disc Total Action [PERSON_NAME] Women's Hair…" at bounding box center [521, 252] width 913 height 145
click at [1077, 385] on img at bounding box center [1064, 409] width 73 height 52
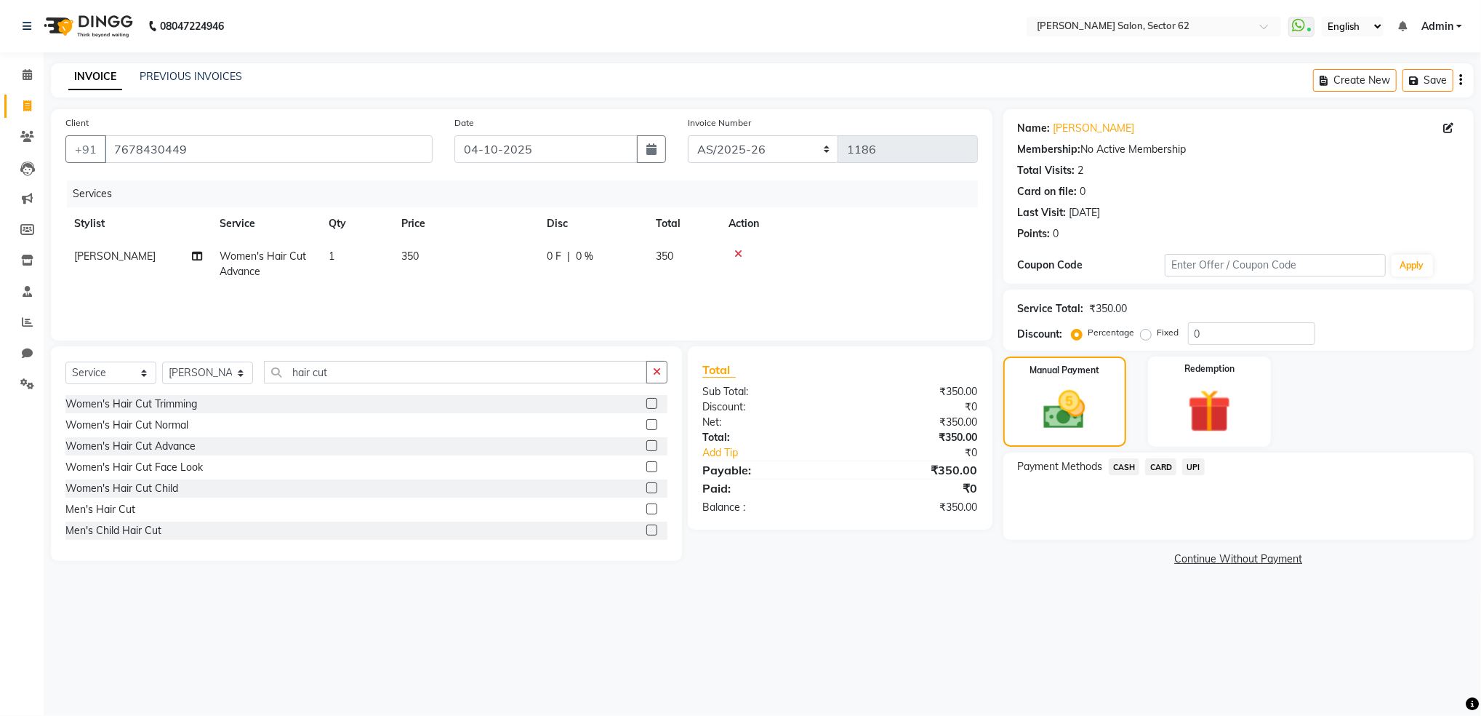
click at [1199, 461] on span "UPI" at bounding box center [1194, 466] width 23 height 17
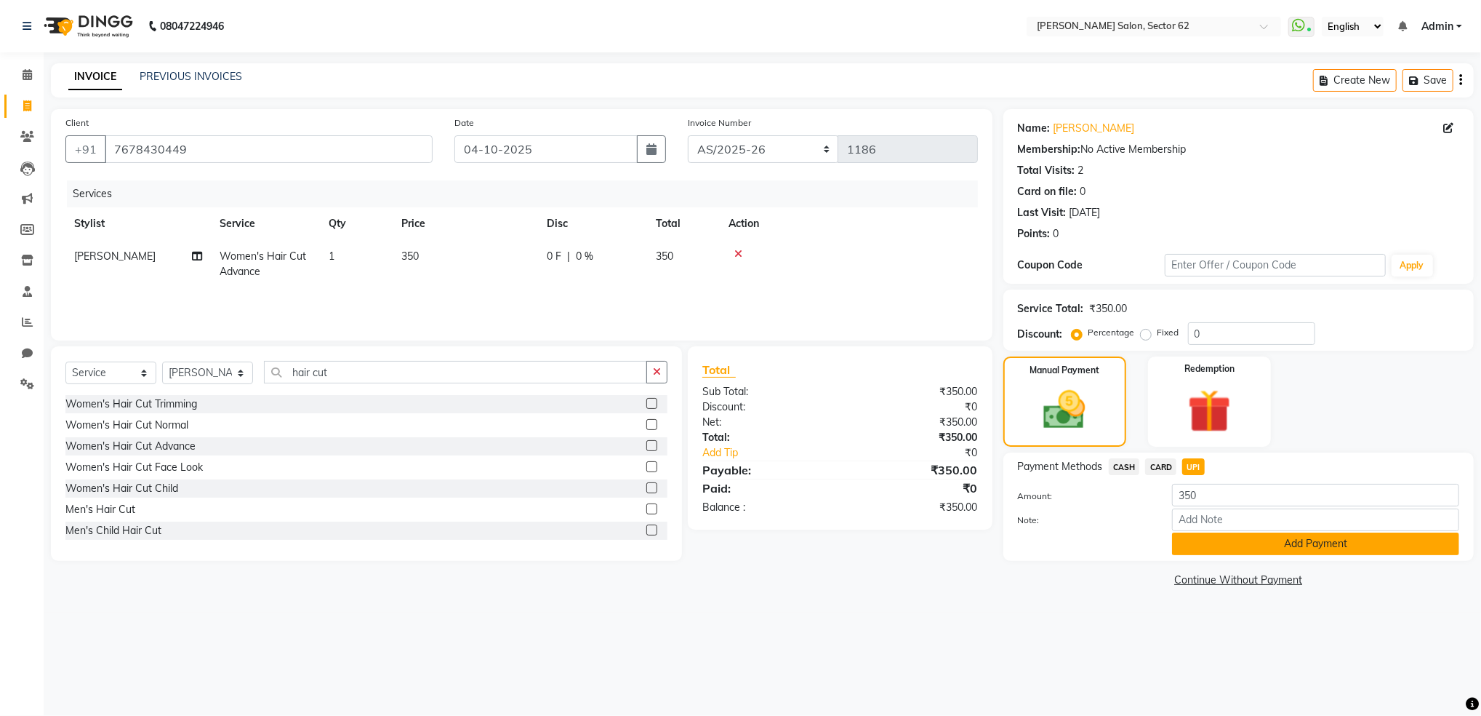
click at [1260, 550] on button "Add Payment" at bounding box center [1315, 543] width 287 height 23
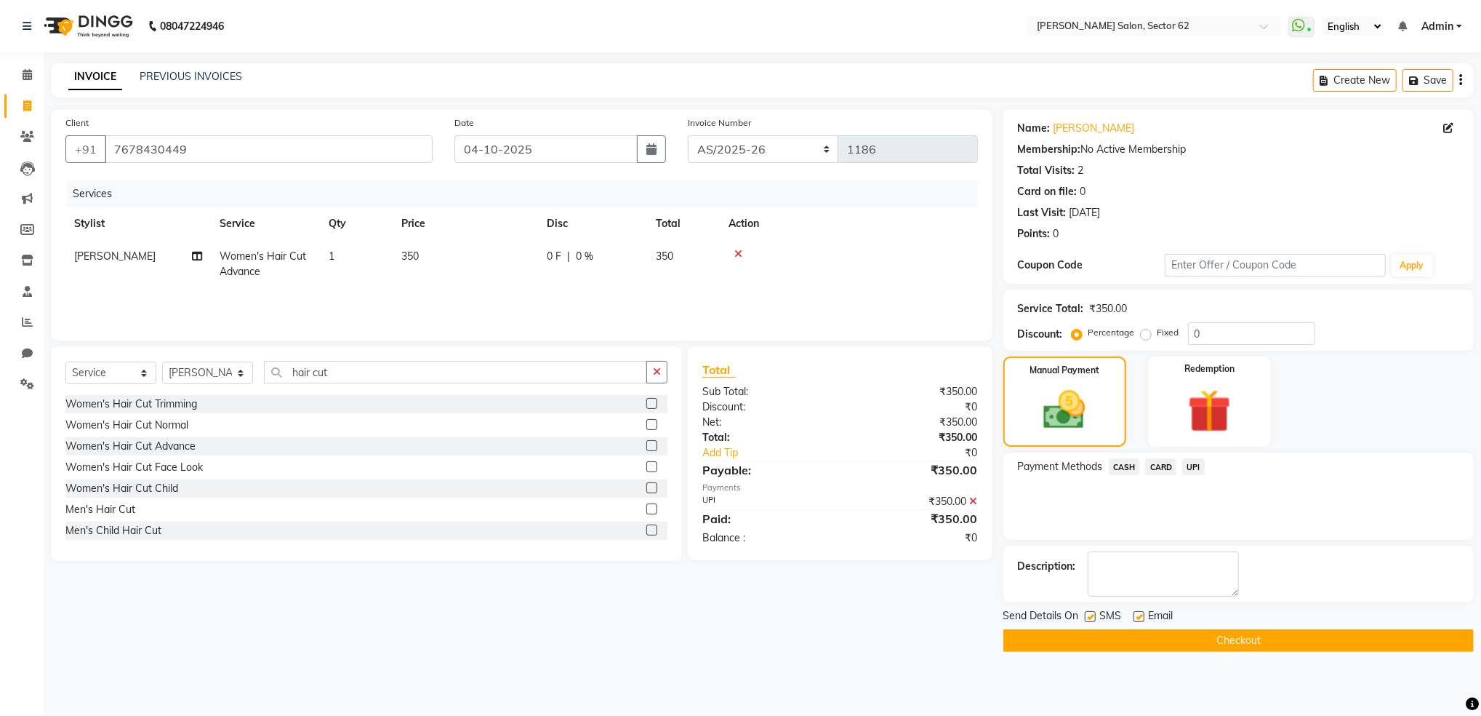
click at [1260, 636] on button "Checkout" at bounding box center [1239, 640] width 471 height 23
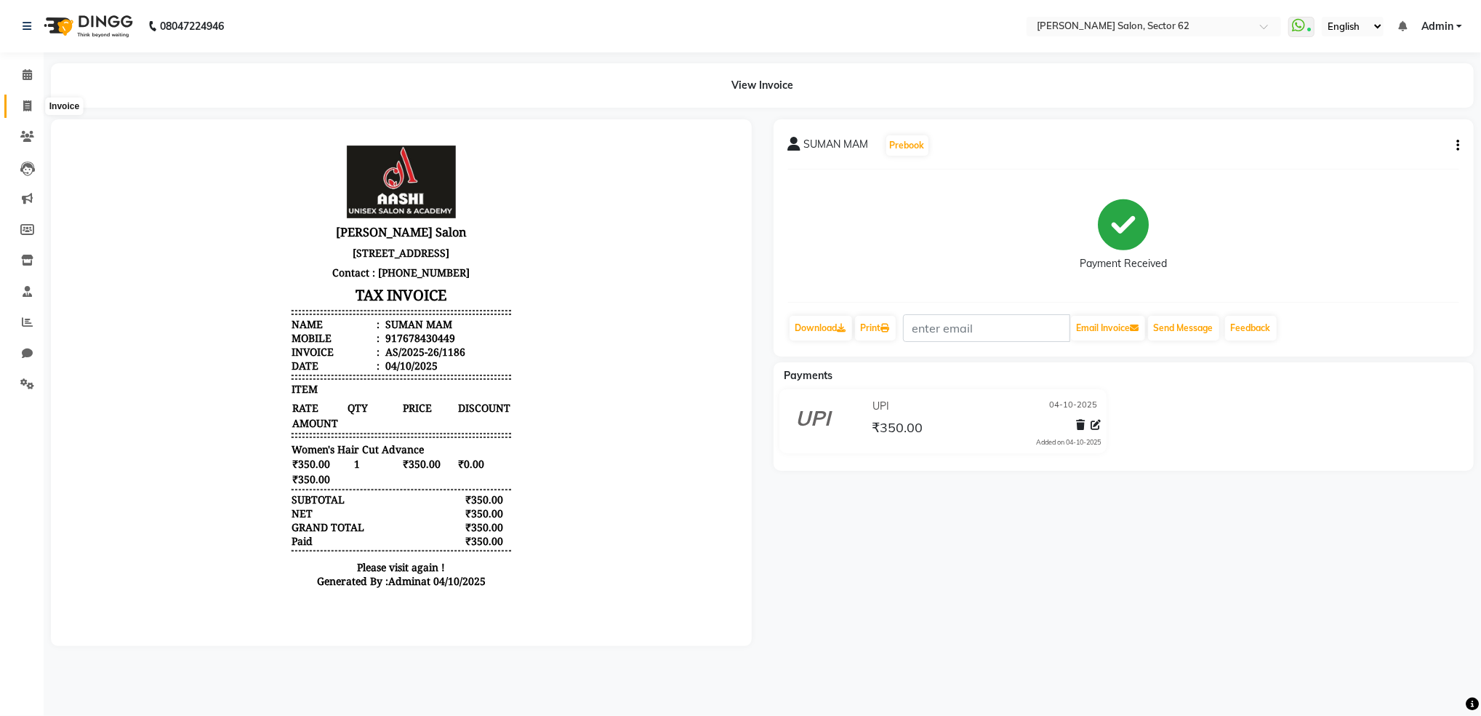
click at [26, 104] on icon at bounding box center [27, 105] width 8 height 11
select select "service"
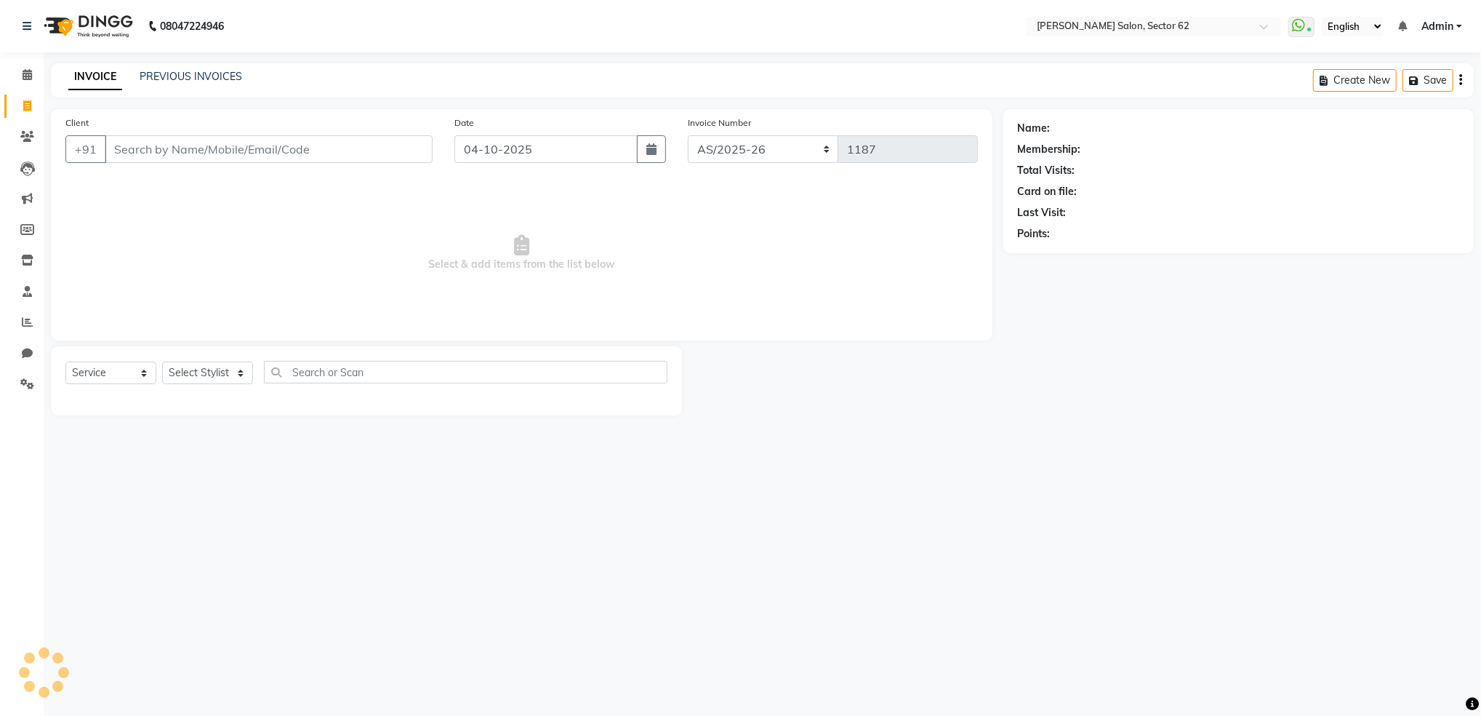
select select "82265"
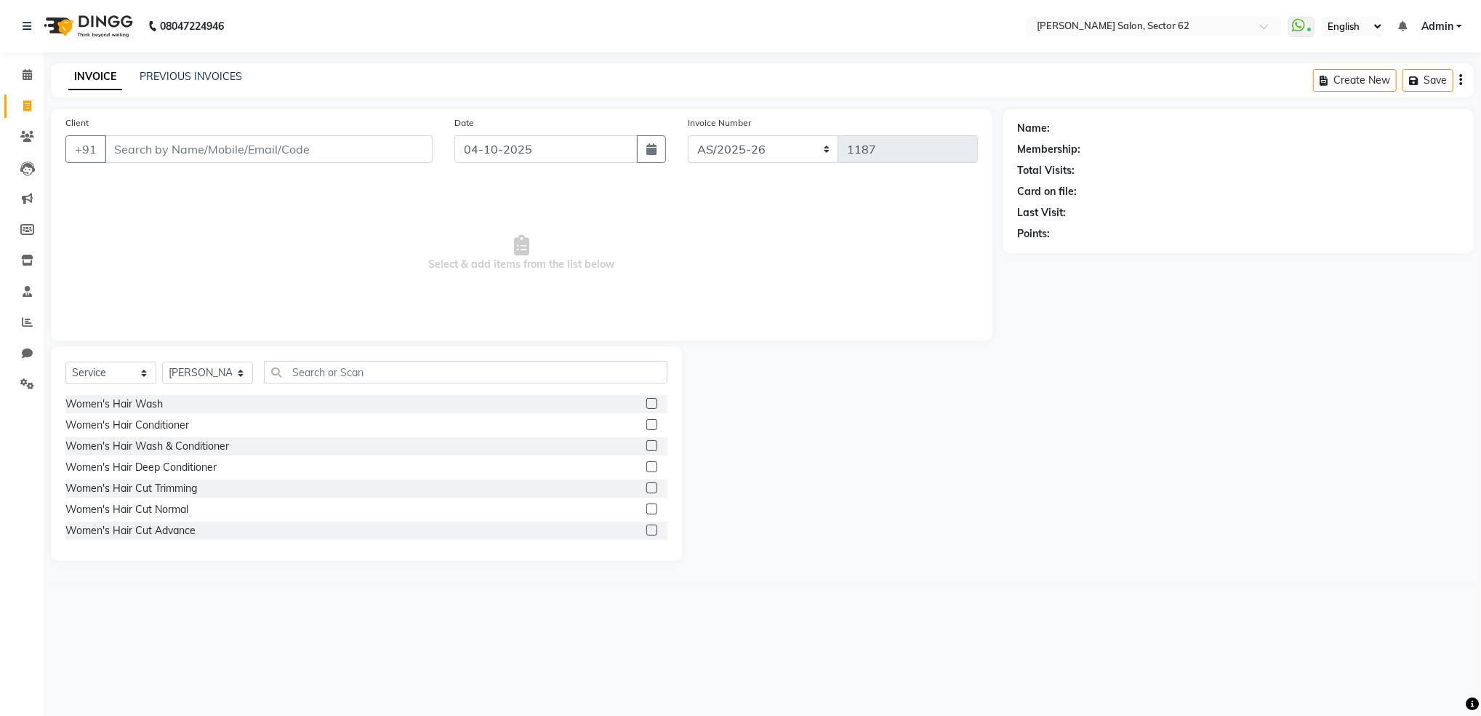
click at [298, 153] on input "Client" at bounding box center [269, 149] width 328 height 28
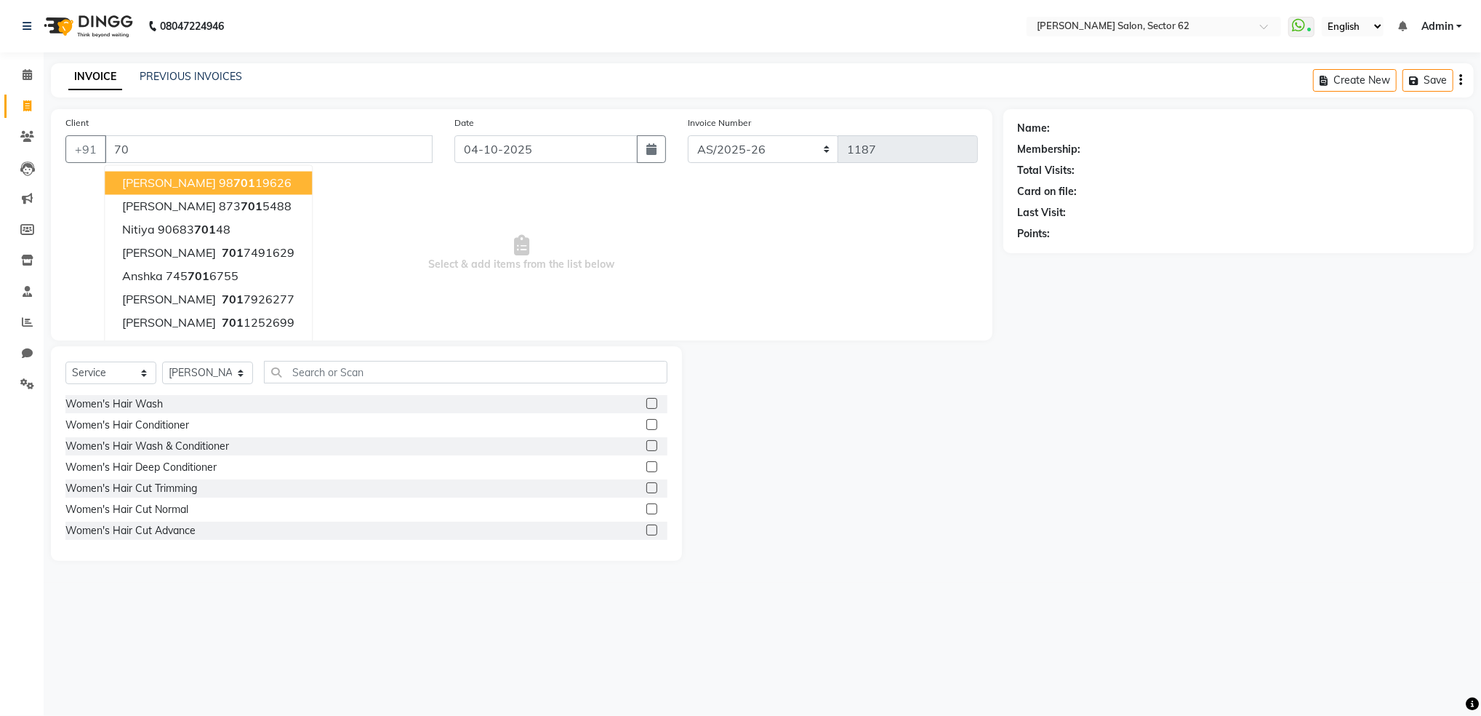
type input "7"
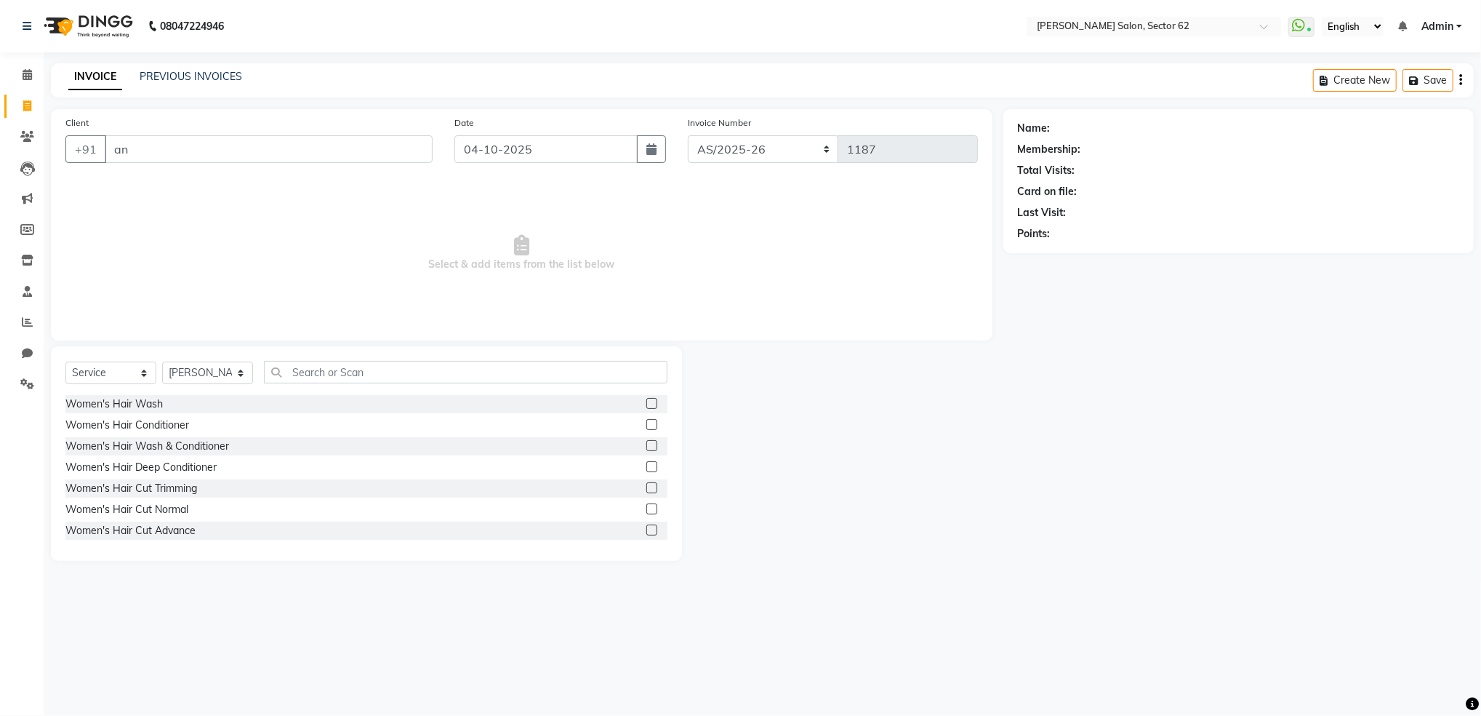
type input "a"
click at [167, 185] on span "[PERSON_NAME]" at bounding box center [169, 183] width 94 height 15
click at [1145, 150] on div "Membership: No Active Membership" at bounding box center [1238, 149] width 441 height 15
click at [1055, 251] on icon "button" at bounding box center [1059, 254] width 10 height 10
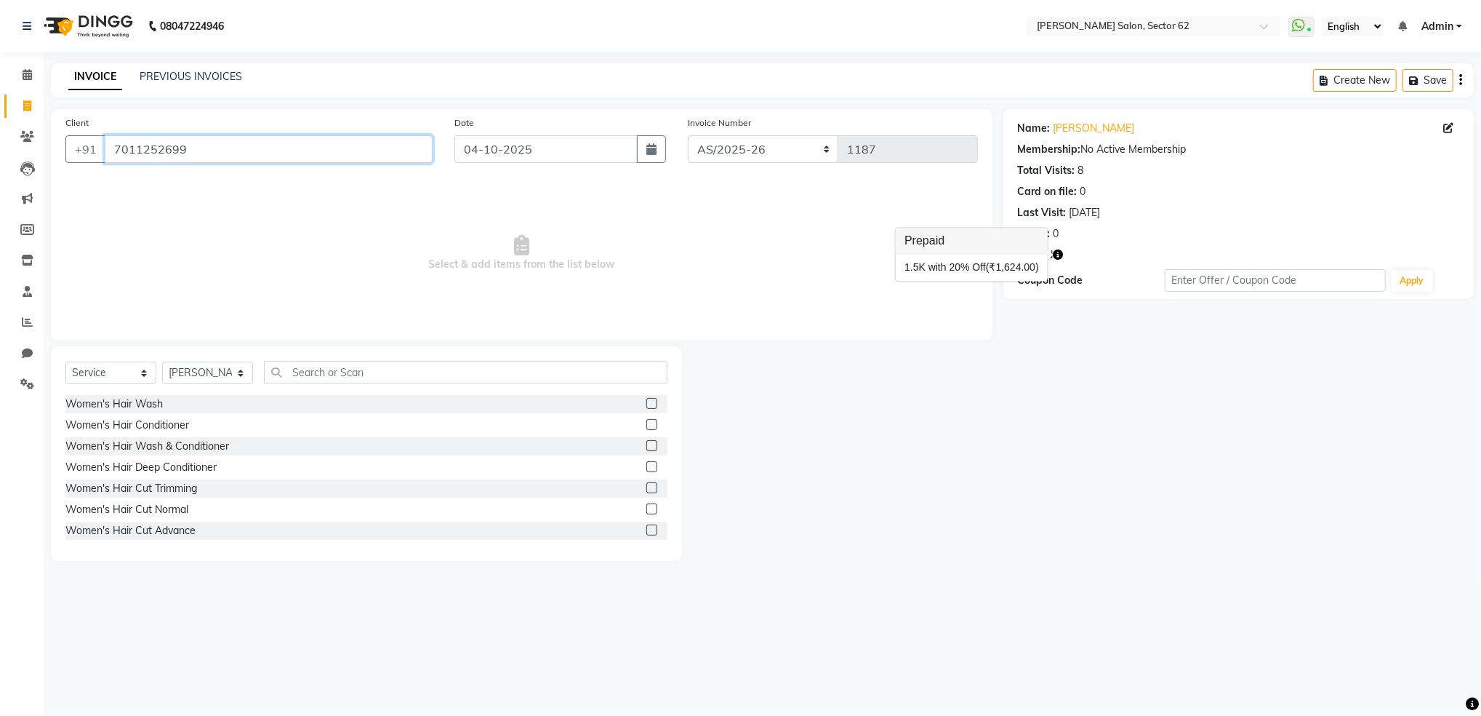
click at [255, 148] on input "7011252699" at bounding box center [269, 149] width 328 height 28
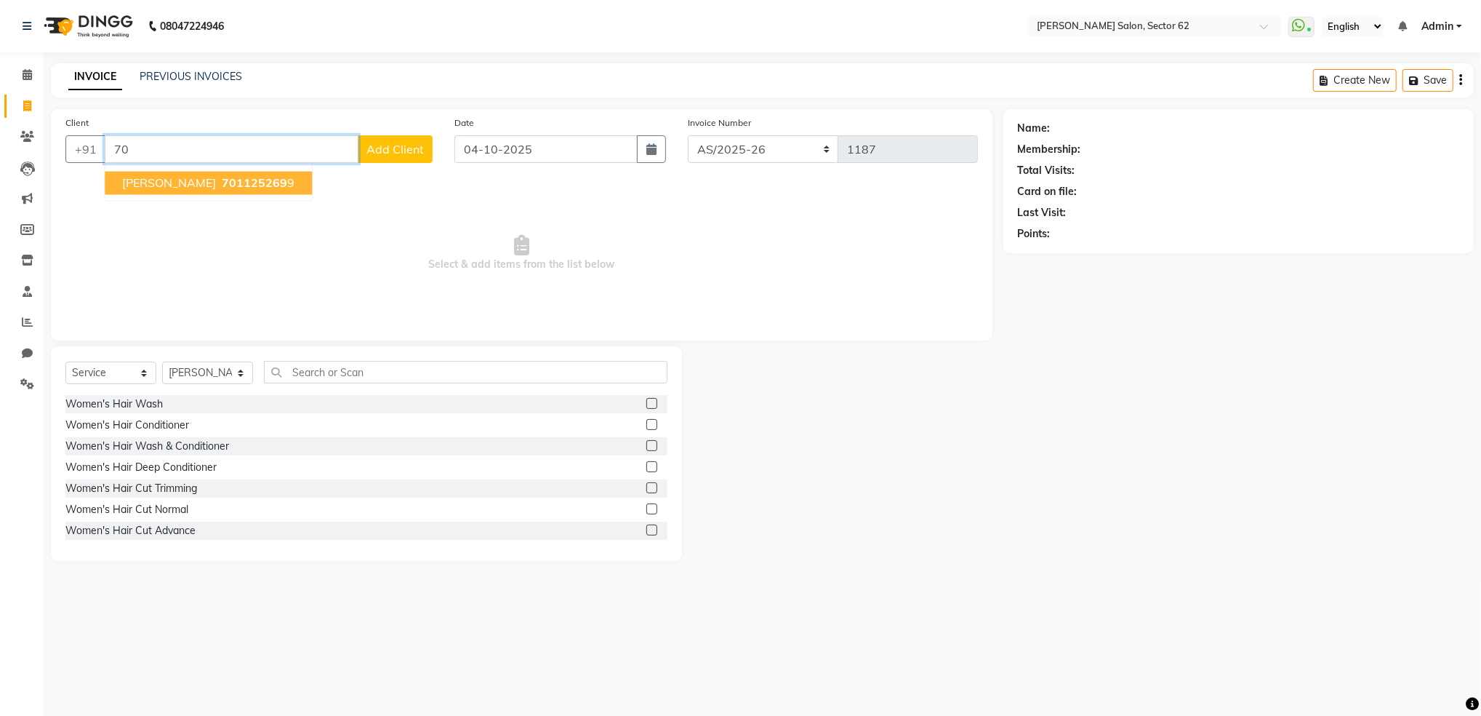
type input "7"
type input "8010303536"
click at [377, 159] on button "Add Client" at bounding box center [395, 149] width 75 height 28
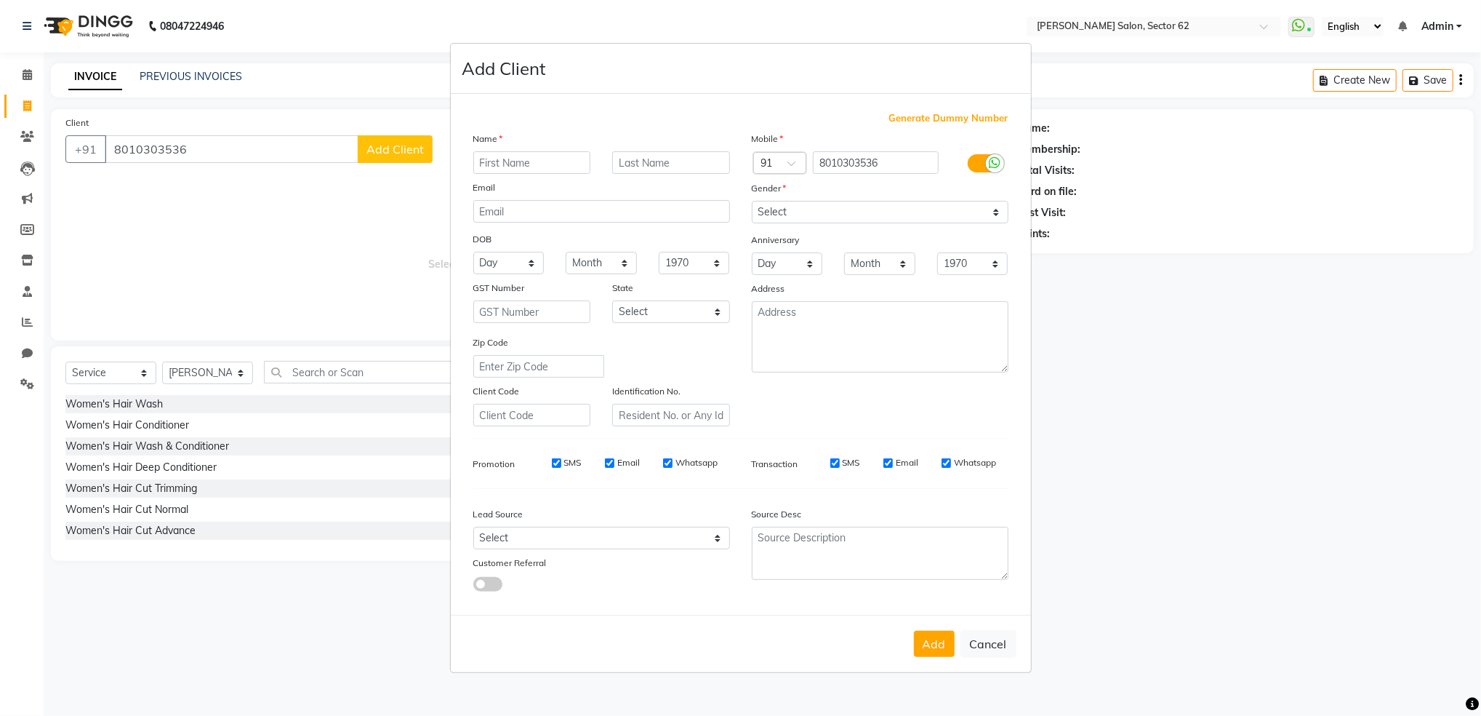
click at [540, 163] on input "text" at bounding box center [532, 162] width 118 height 23
type input "[PERSON_NAME]"
click at [644, 160] on input "text" at bounding box center [671, 162] width 118 height 23
type input "Jaiswal"
drag, startPoint x: 822, startPoint y: 207, endPoint x: 819, endPoint y: 288, distance: 81.5
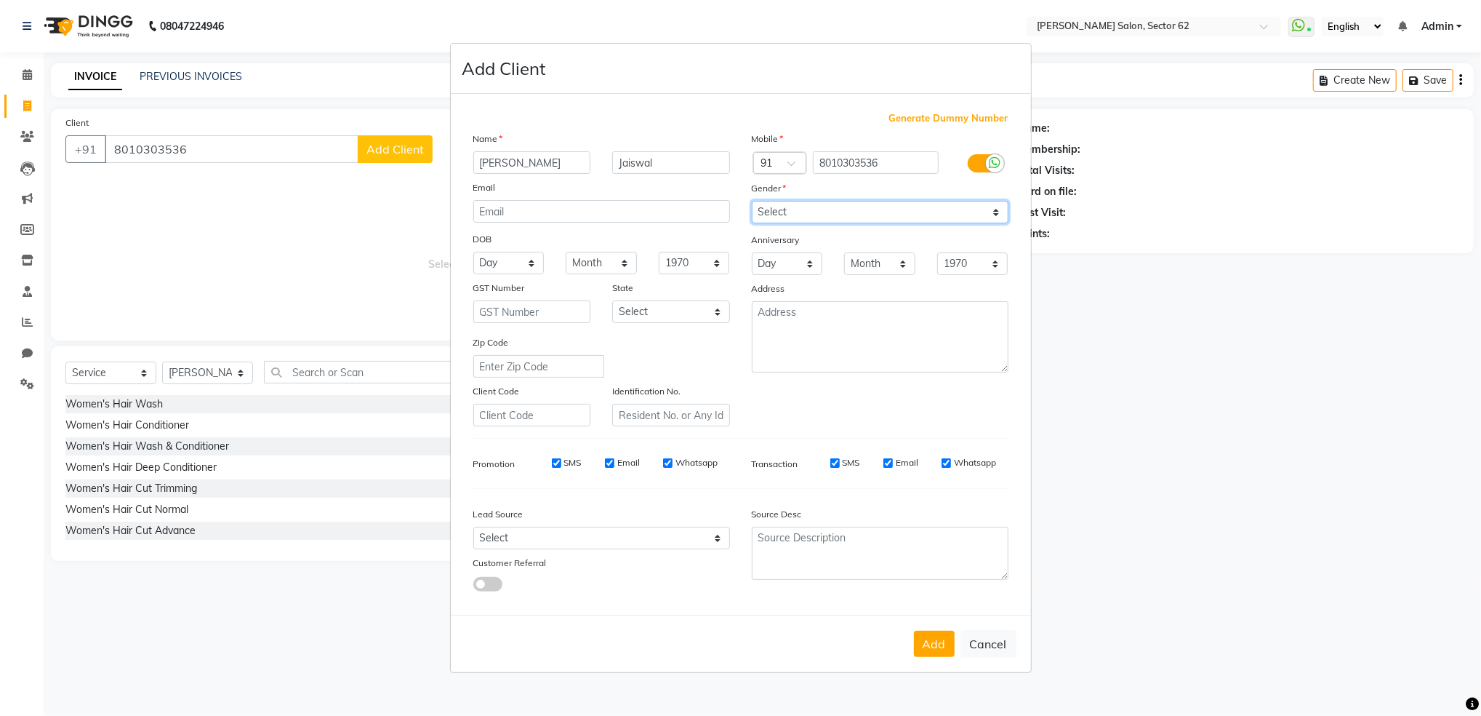
click at [819, 288] on div "Mobile Country Code × 91 8010303536 Gender Select [DEMOGRAPHIC_DATA] [DEMOGRAPH…" at bounding box center [880, 278] width 279 height 295
select select "[DEMOGRAPHIC_DATA]"
click at [752, 201] on select "Select [DEMOGRAPHIC_DATA] [DEMOGRAPHIC_DATA] Other Prefer Not To Say" at bounding box center [880, 212] width 257 height 23
click at [940, 644] on button "Add" at bounding box center [934, 644] width 41 height 26
select select
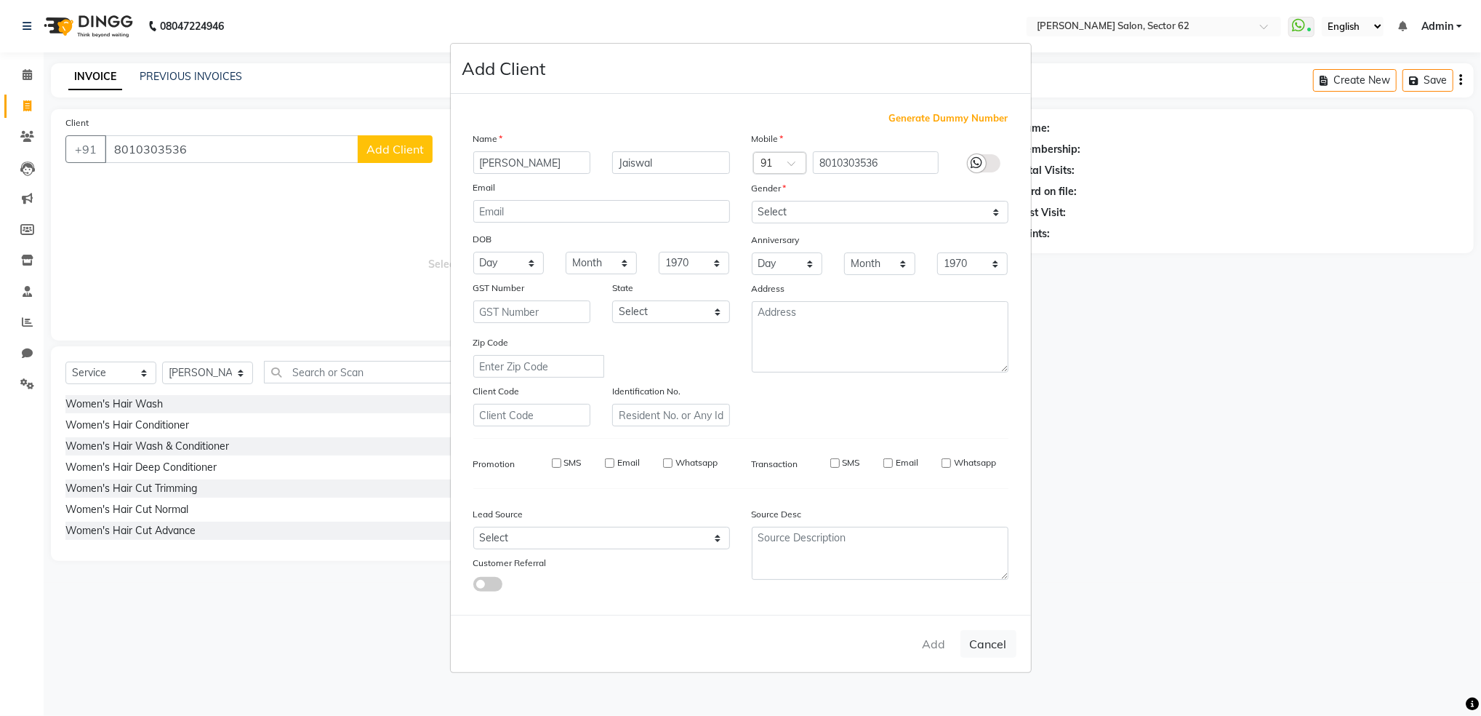
select select
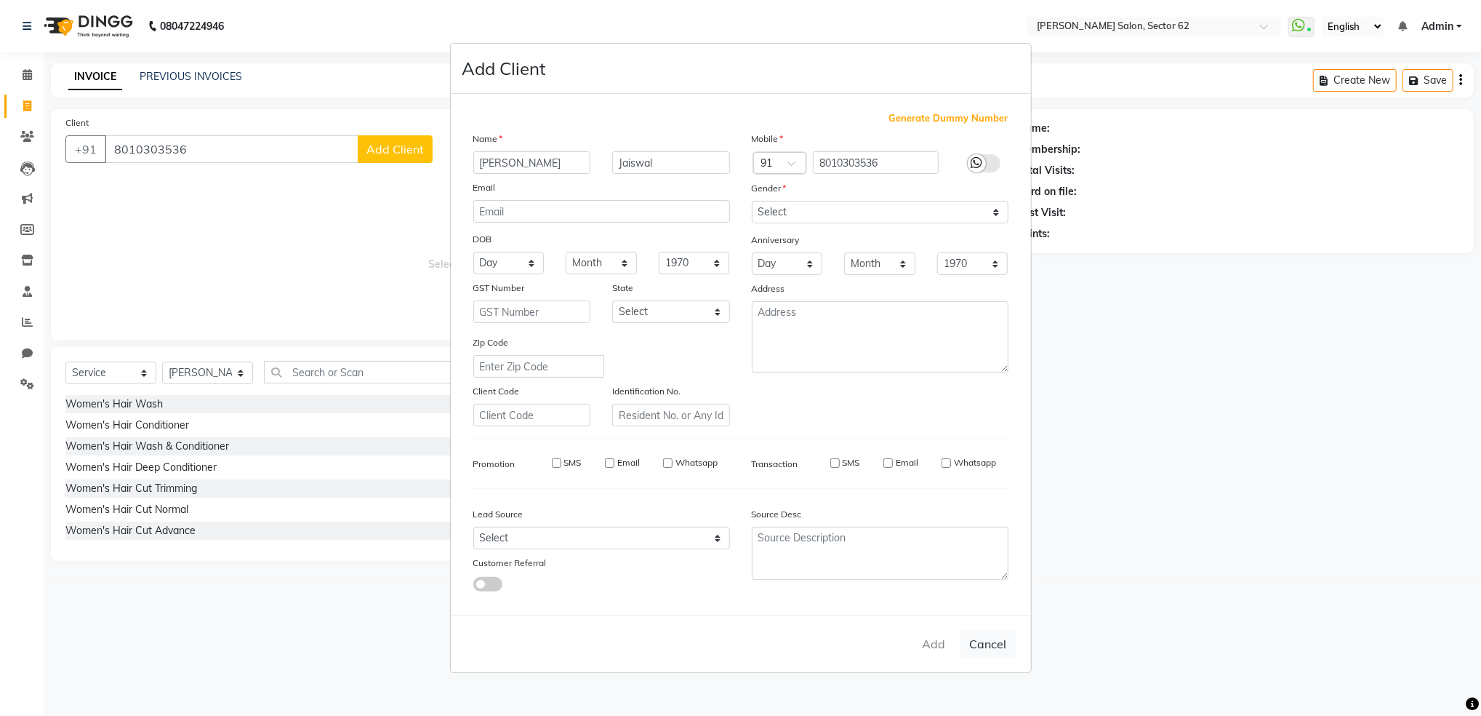
select select
checkbox input "false"
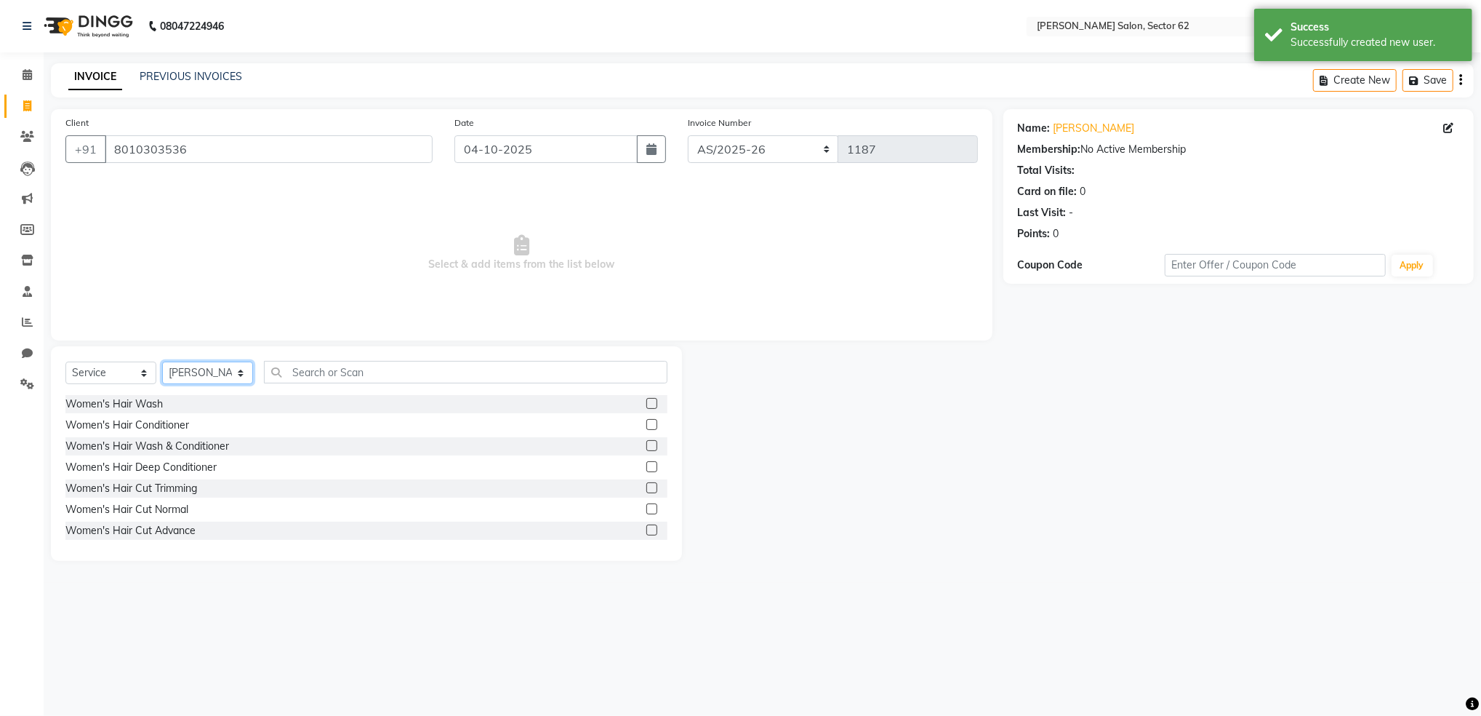
drag, startPoint x: 220, startPoint y: 362, endPoint x: 203, endPoint y: 495, distance: 133.4
click at [203, 495] on div "Select Service Product Membership Package Voucher Prepaid Gift Card Select Styl…" at bounding box center [366, 453] width 631 height 215
select select "93686"
click at [162, 362] on select "Select Stylist [PERSON_NAME] Noorshekh [PERSON_NAME] Owner Priya" at bounding box center [207, 372] width 91 height 23
click at [386, 375] on input "text" at bounding box center [466, 372] width 404 height 23
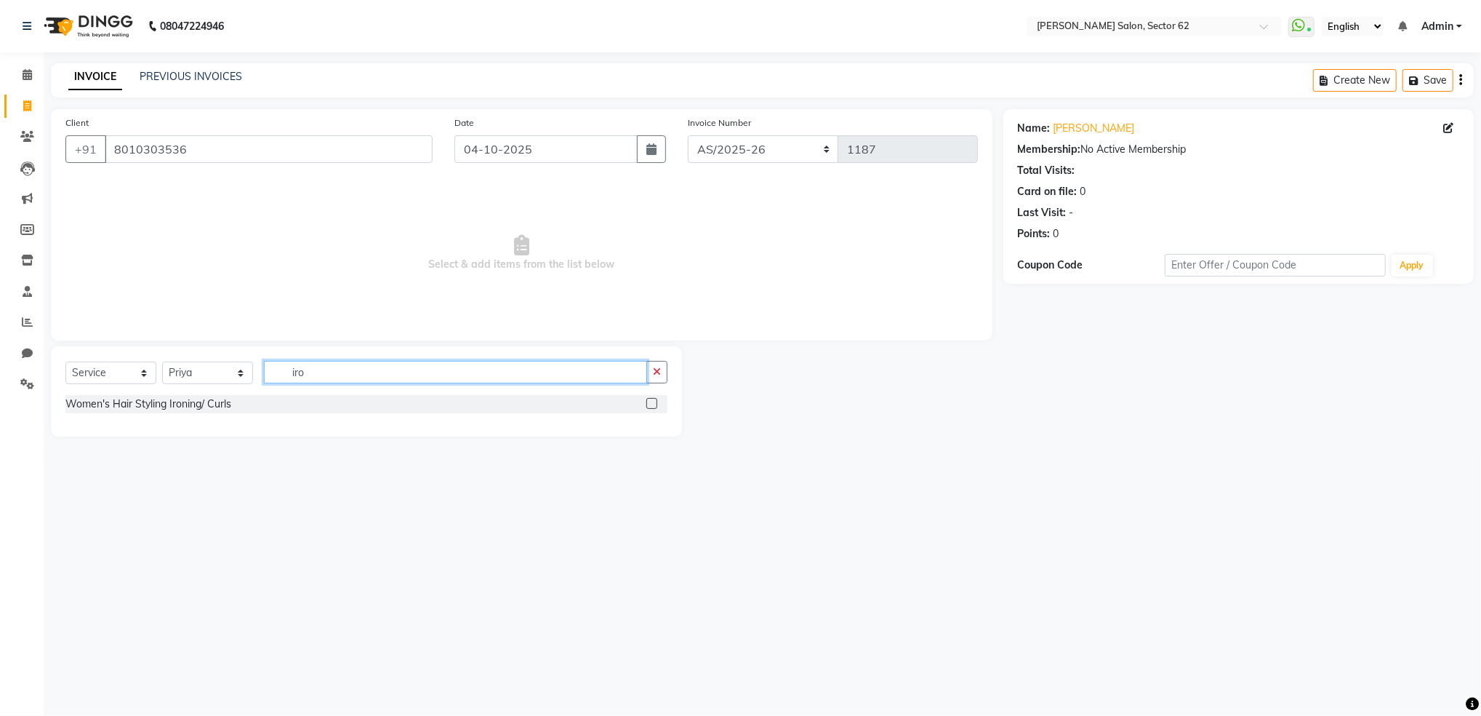
type input "iro"
click at [655, 402] on label at bounding box center [652, 403] width 11 height 11
click at [655, 402] on input "checkbox" at bounding box center [651, 403] width 9 height 9
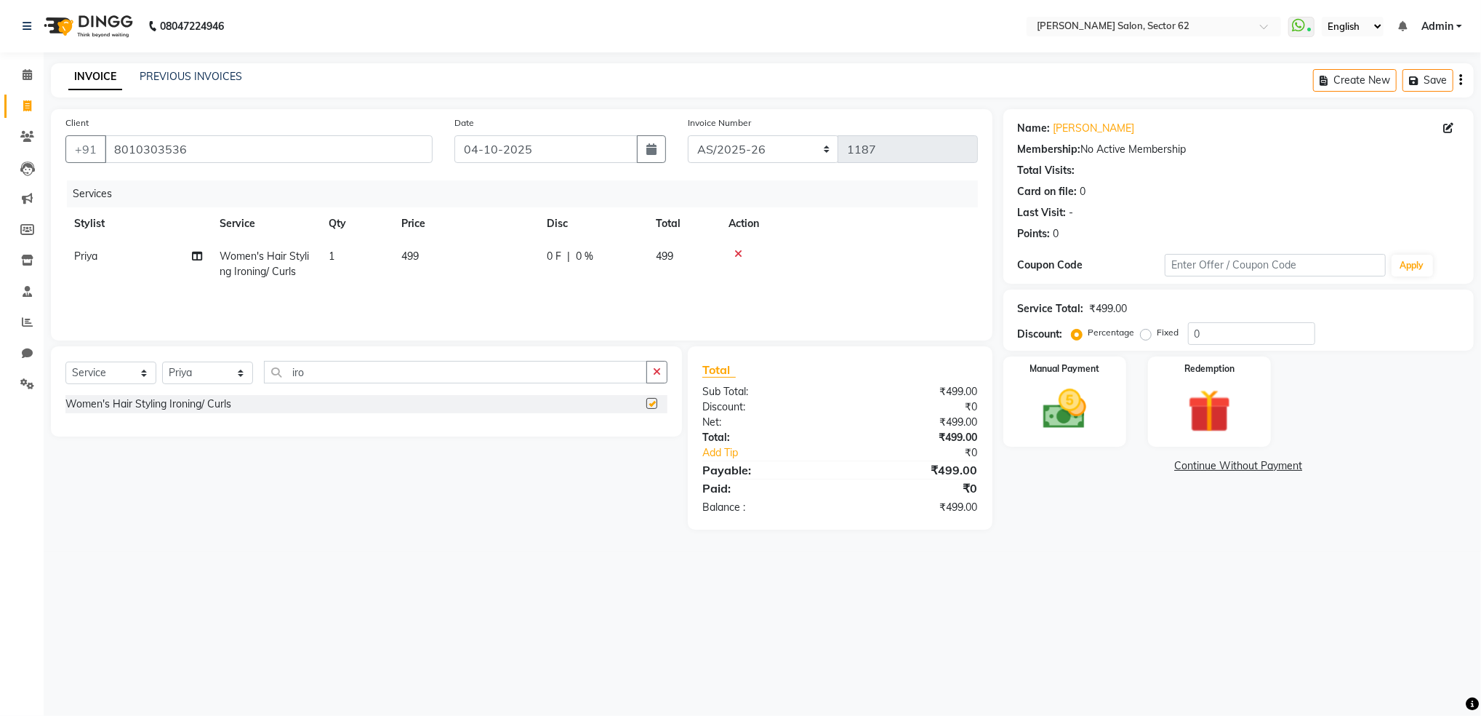
checkbox input "false"
click at [413, 260] on span "499" at bounding box center [409, 255] width 17 height 13
select select "93686"
click at [413, 260] on input "1" at bounding box center [424, 260] width 55 height 23
click at [419, 255] on span "499" at bounding box center [409, 255] width 17 height 13
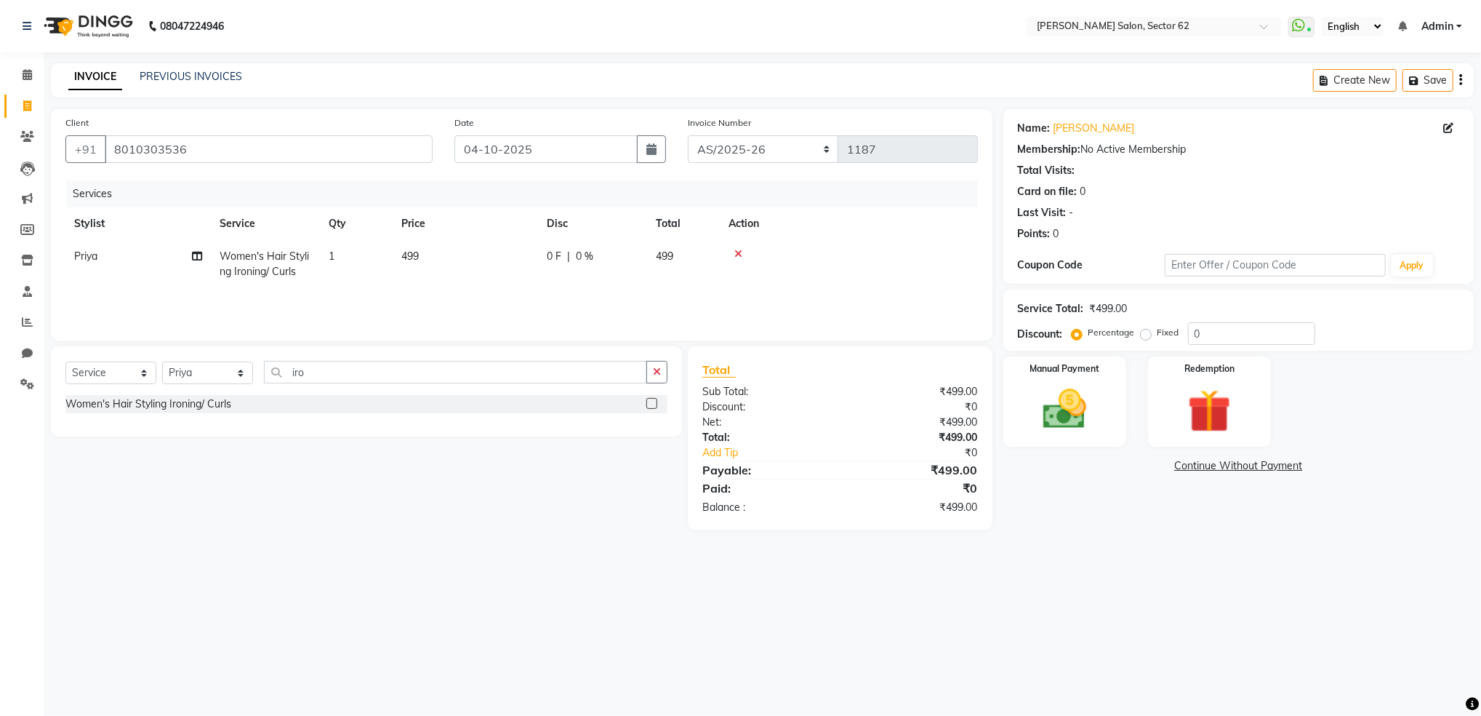
select select "93686"
click at [510, 263] on input "499" at bounding box center [534, 260] width 128 height 23
type input "4"
type input "500"
click at [522, 279] on td "500" at bounding box center [465, 264] width 145 height 48
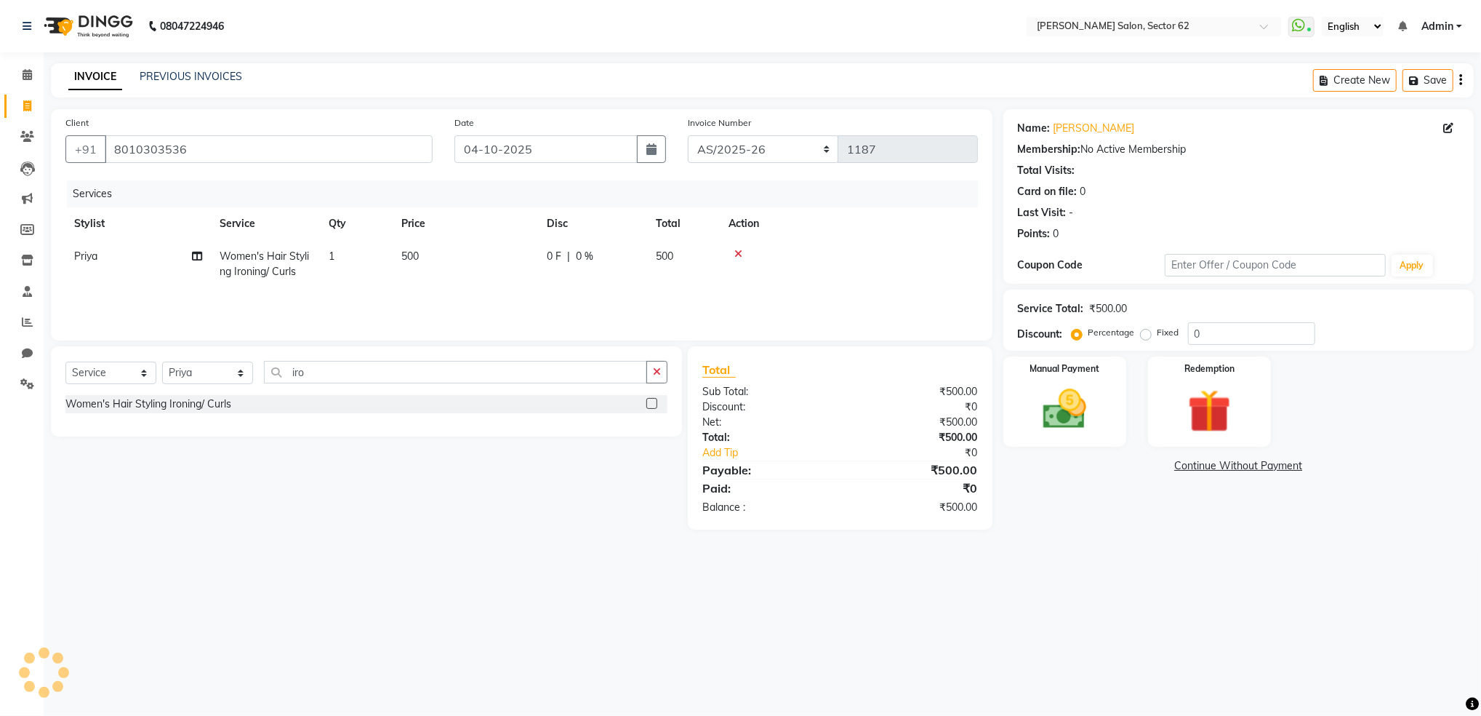
select select "93686"
click at [1023, 430] on div "Manual Payment" at bounding box center [1065, 402] width 128 height 94
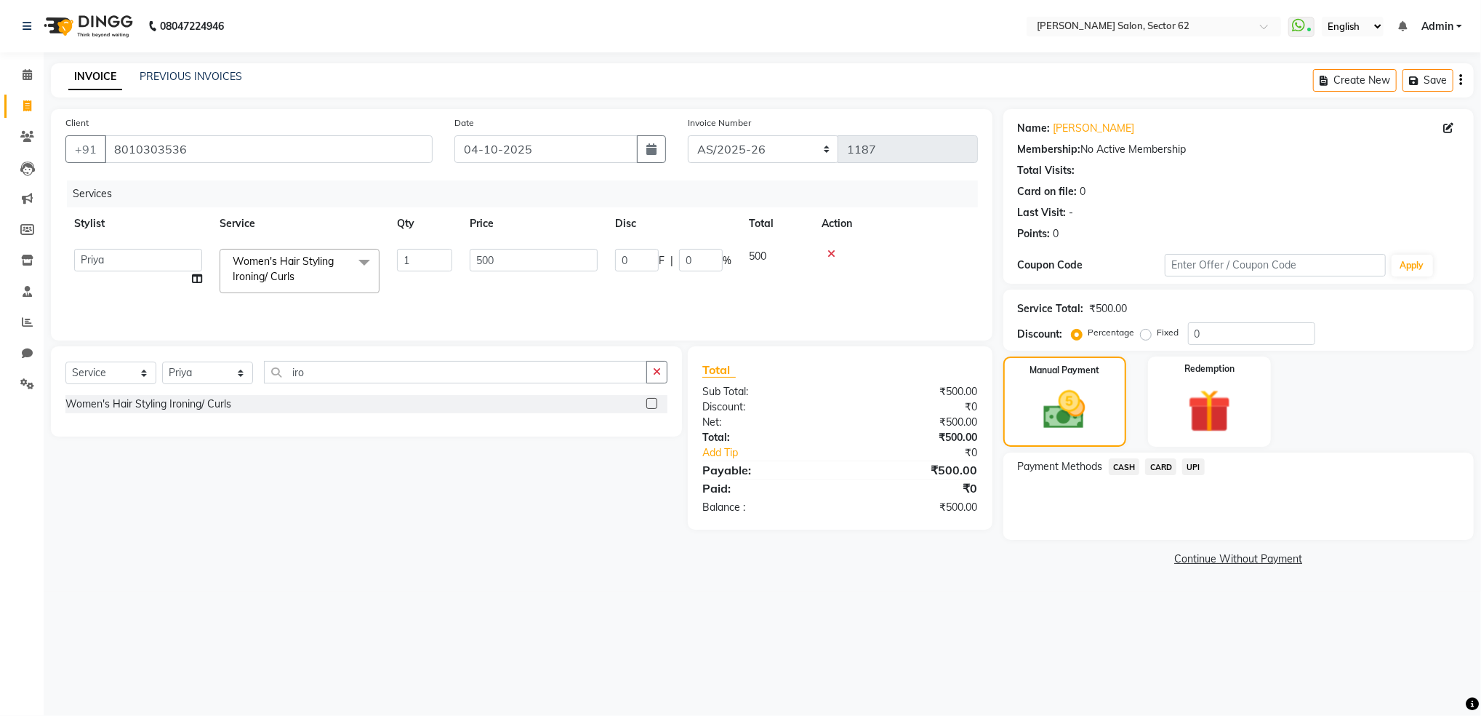
click at [1132, 465] on span "CASH" at bounding box center [1124, 466] width 31 height 17
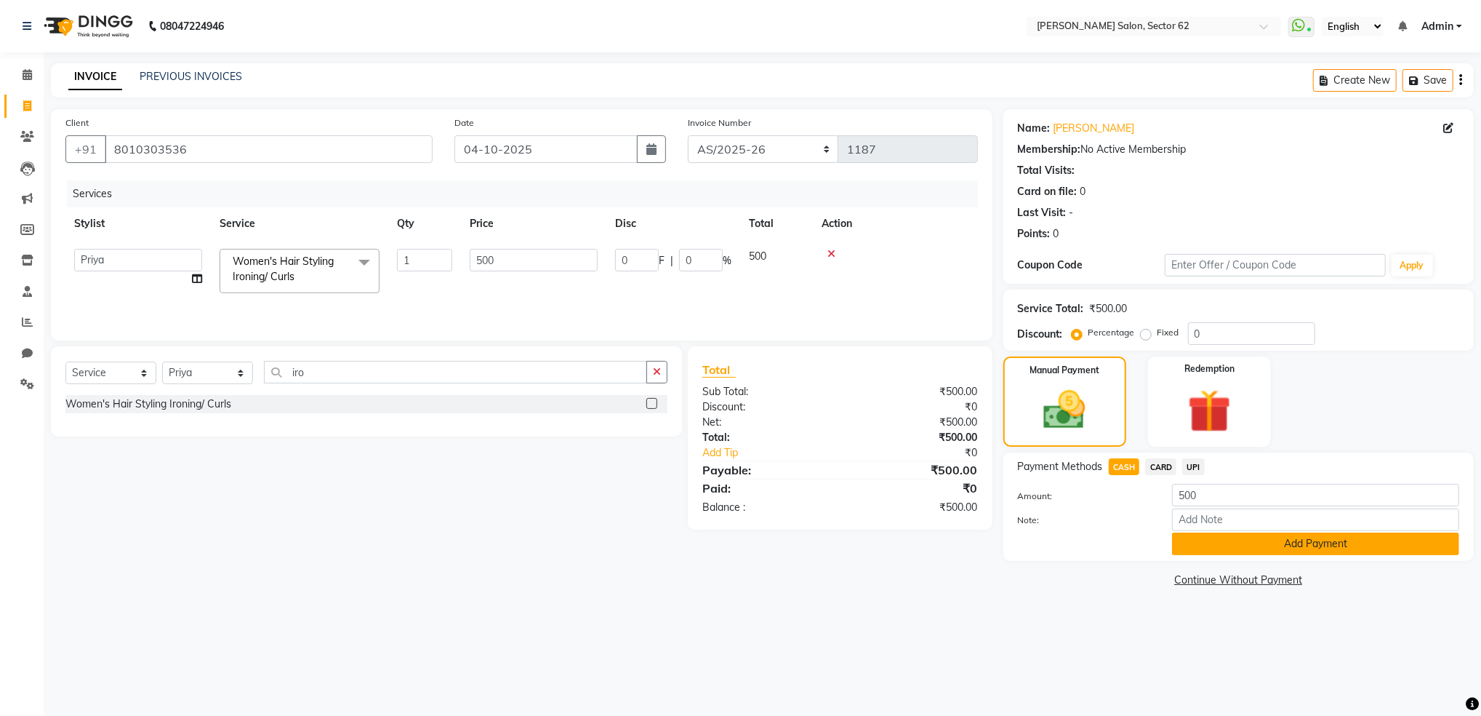
click at [1231, 546] on button "Add Payment" at bounding box center [1315, 543] width 287 height 23
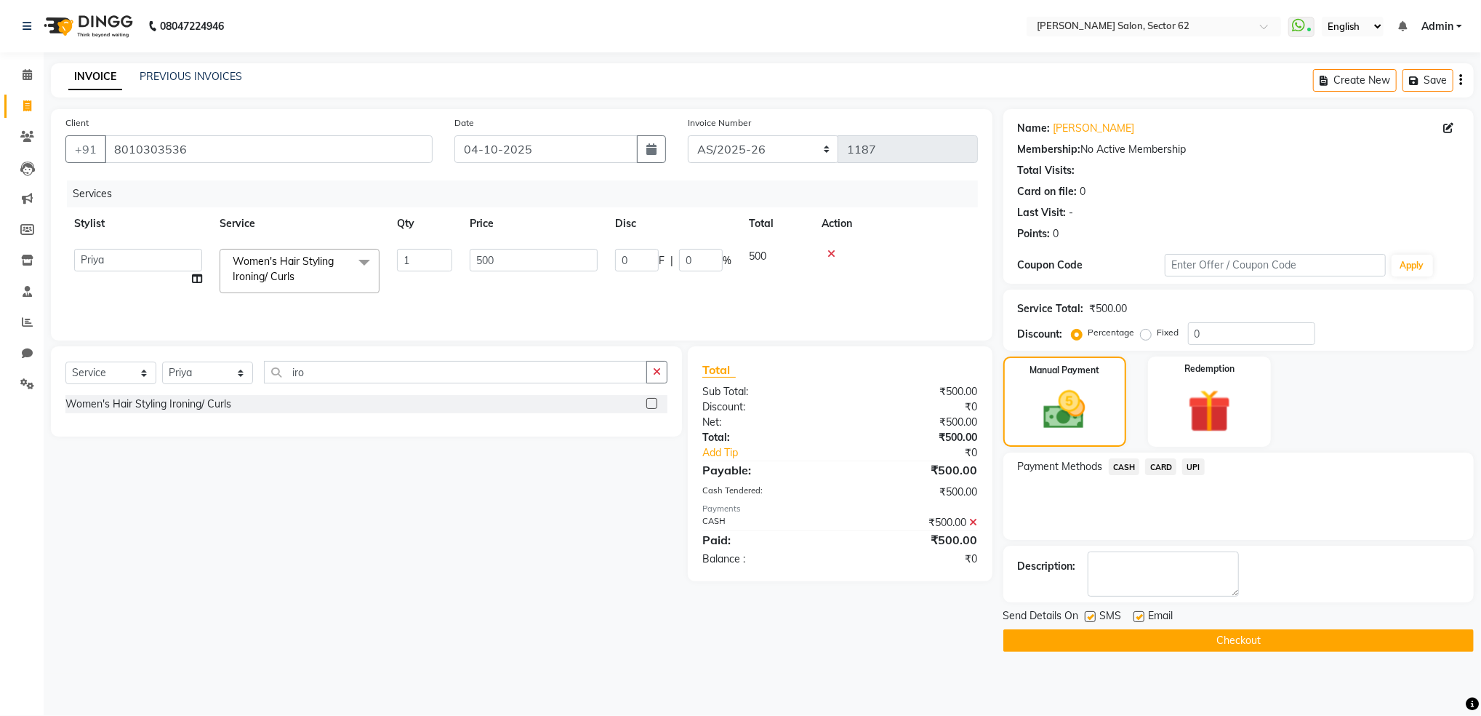
click at [1225, 644] on button "Checkout" at bounding box center [1239, 640] width 471 height 23
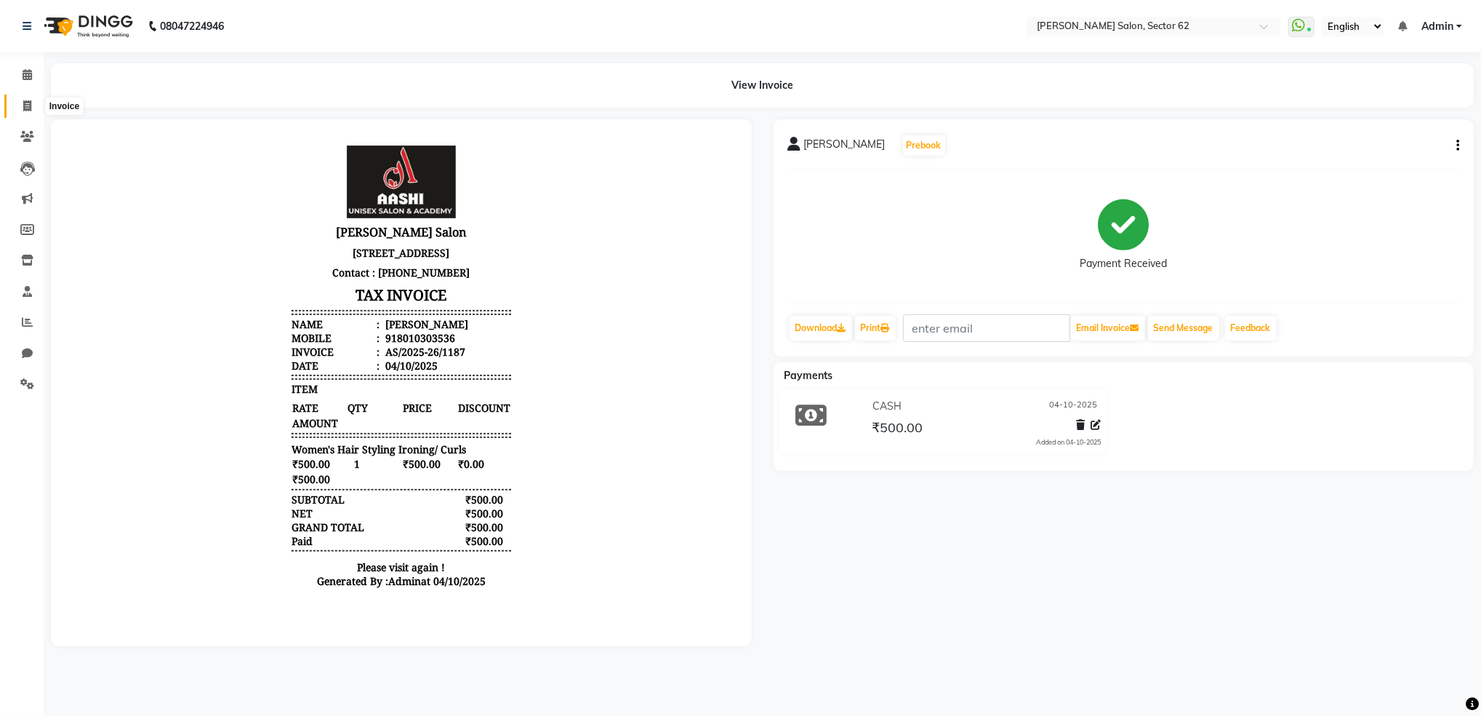
click at [25, 107] on icon at bounding box center [27, 105] width 8 height 11
select select "service"
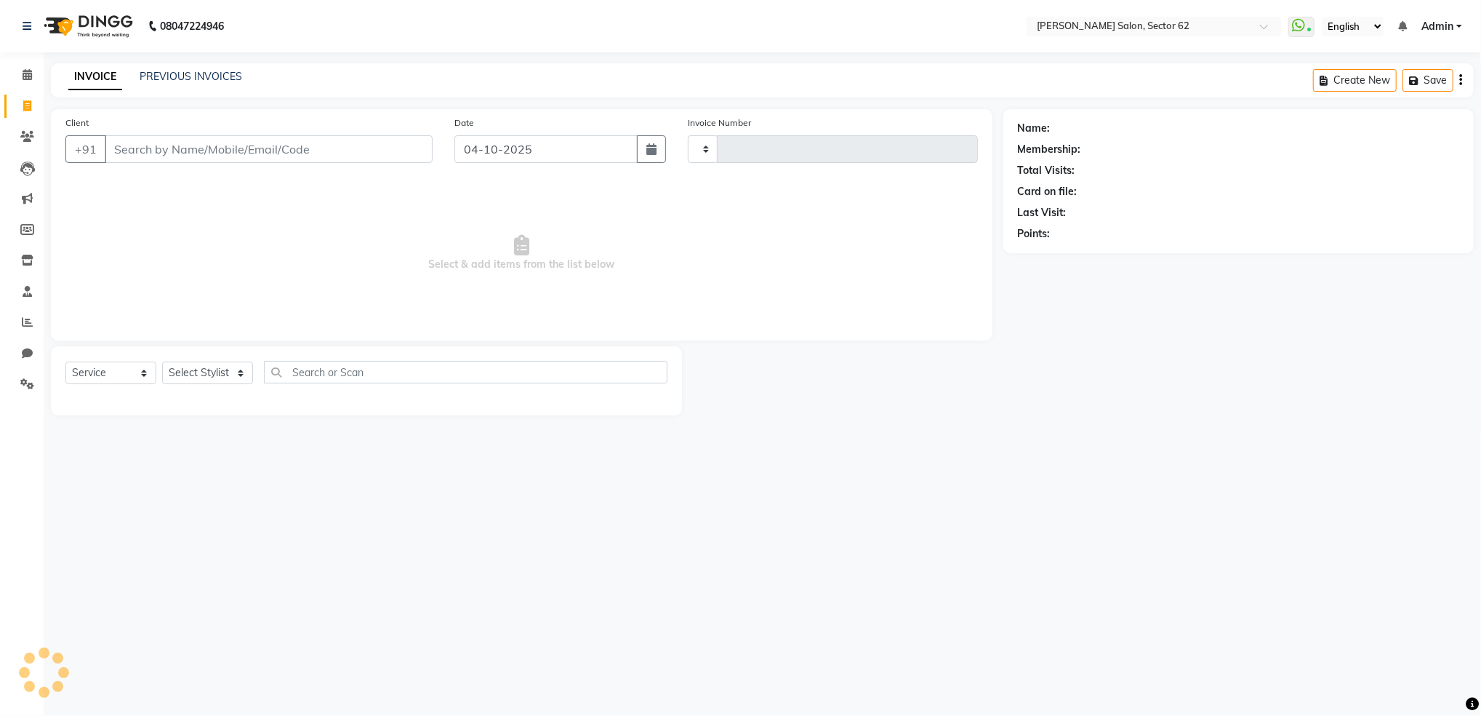
type input "1188"
select select "8124"
select select "82265"
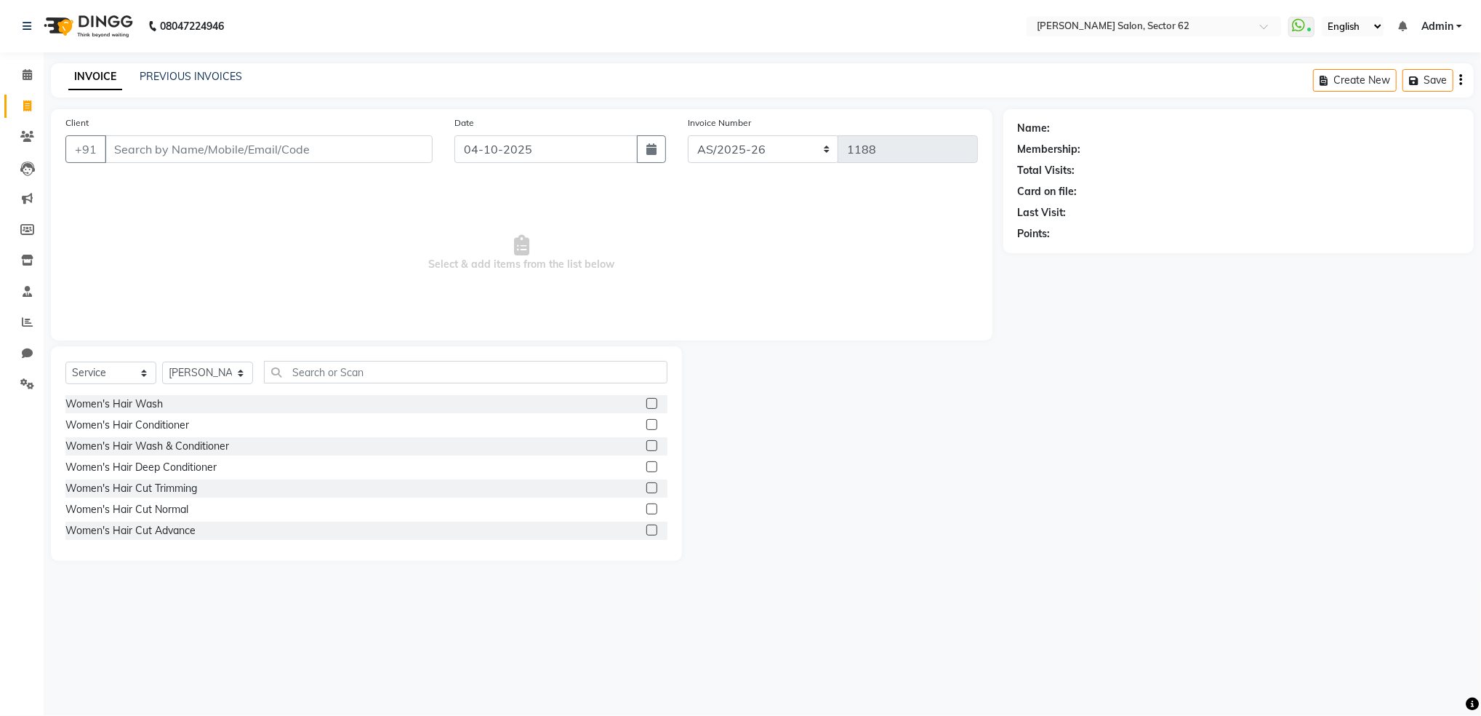
click at [315, 151] on input "Client" at bounding box center [269, 149] width 328 height 28
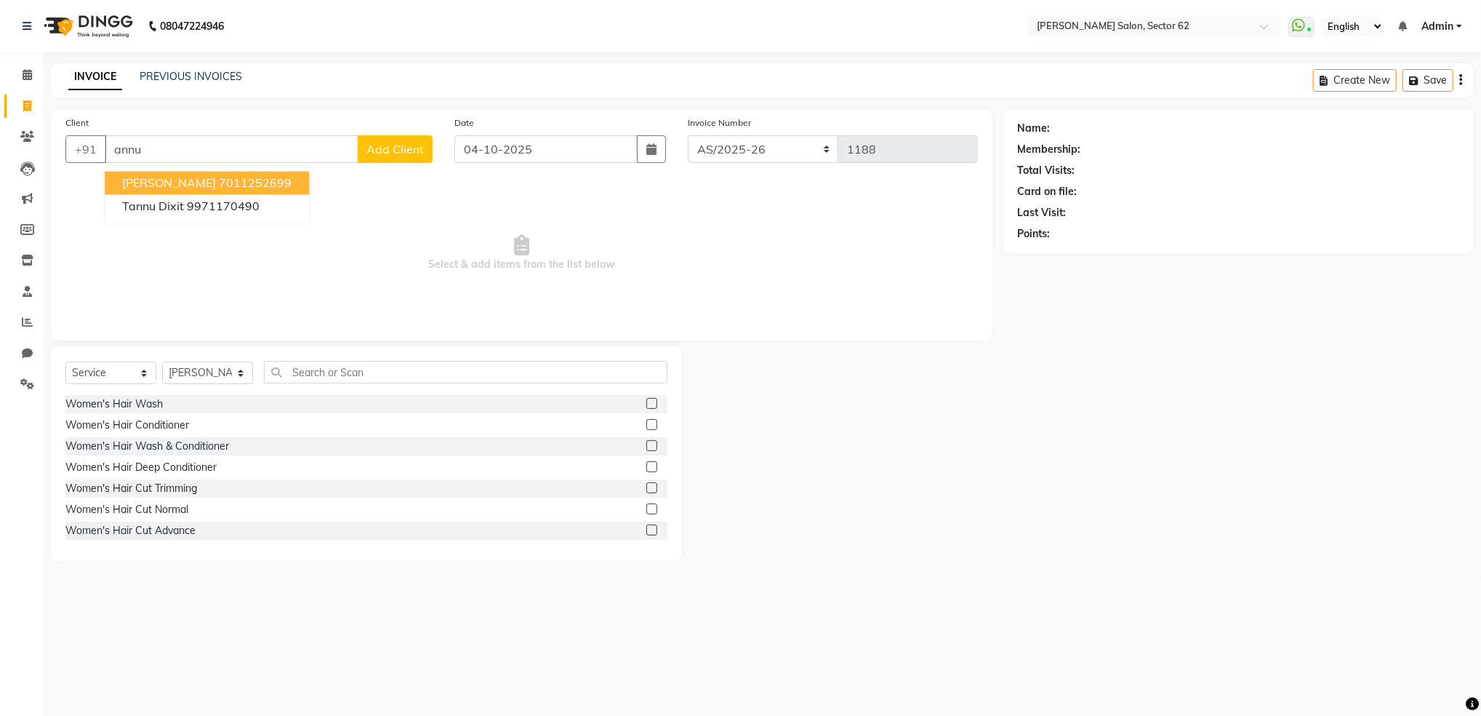
click at [244, 182] on ngb-highlight "7011252699" at bounding box center [255, 183] width 73 height 15
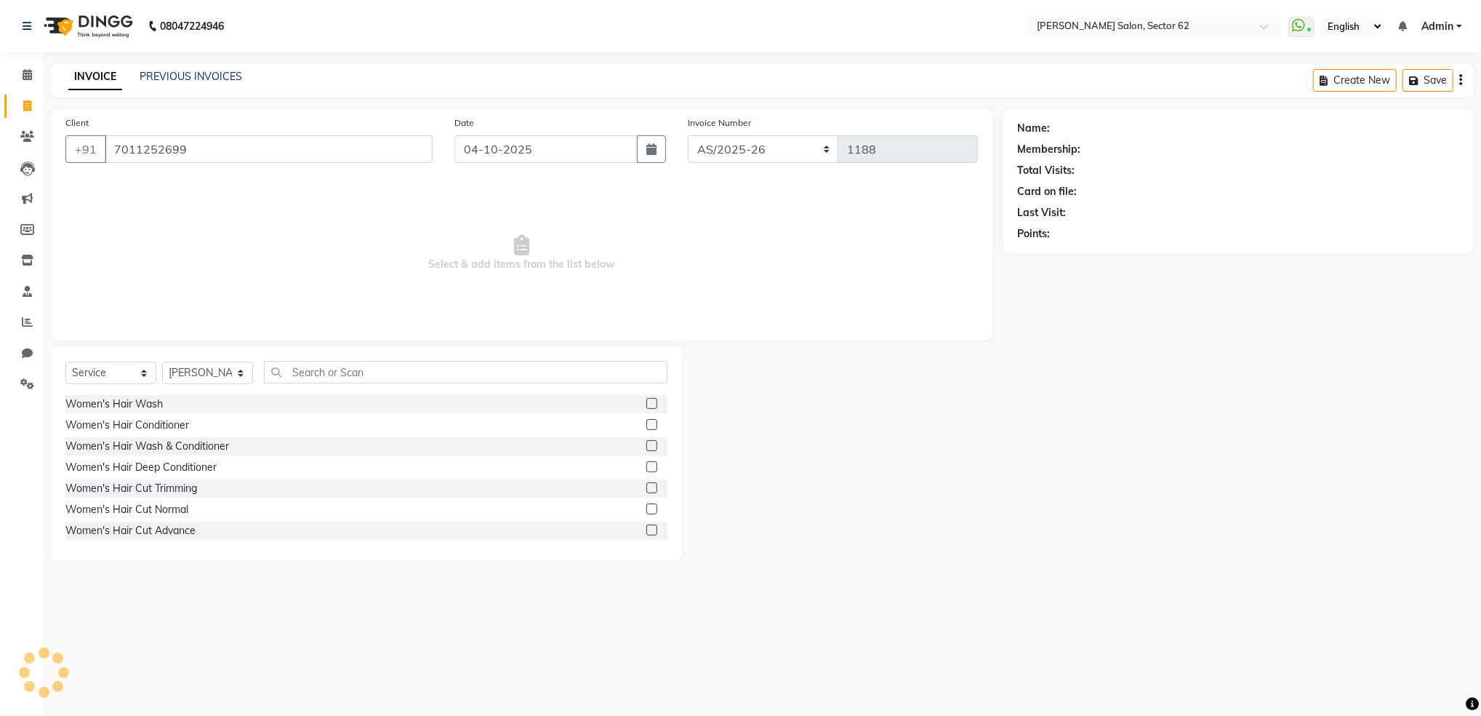
type input "7011252699"
click at [239, 369] on select "Select Stylist [PERSON_NAME] Noorshekh [PERSON_NAME] Owner Priya" at bounding box center [207, 372] width 91 height 23
select select "75654"
click at [162, 362] on select "Select Stylist [PERSON_NAME] Noorshekh [PERSON_NAME] Owner Priya" at bounding box center [207, 372] width 91 height 23
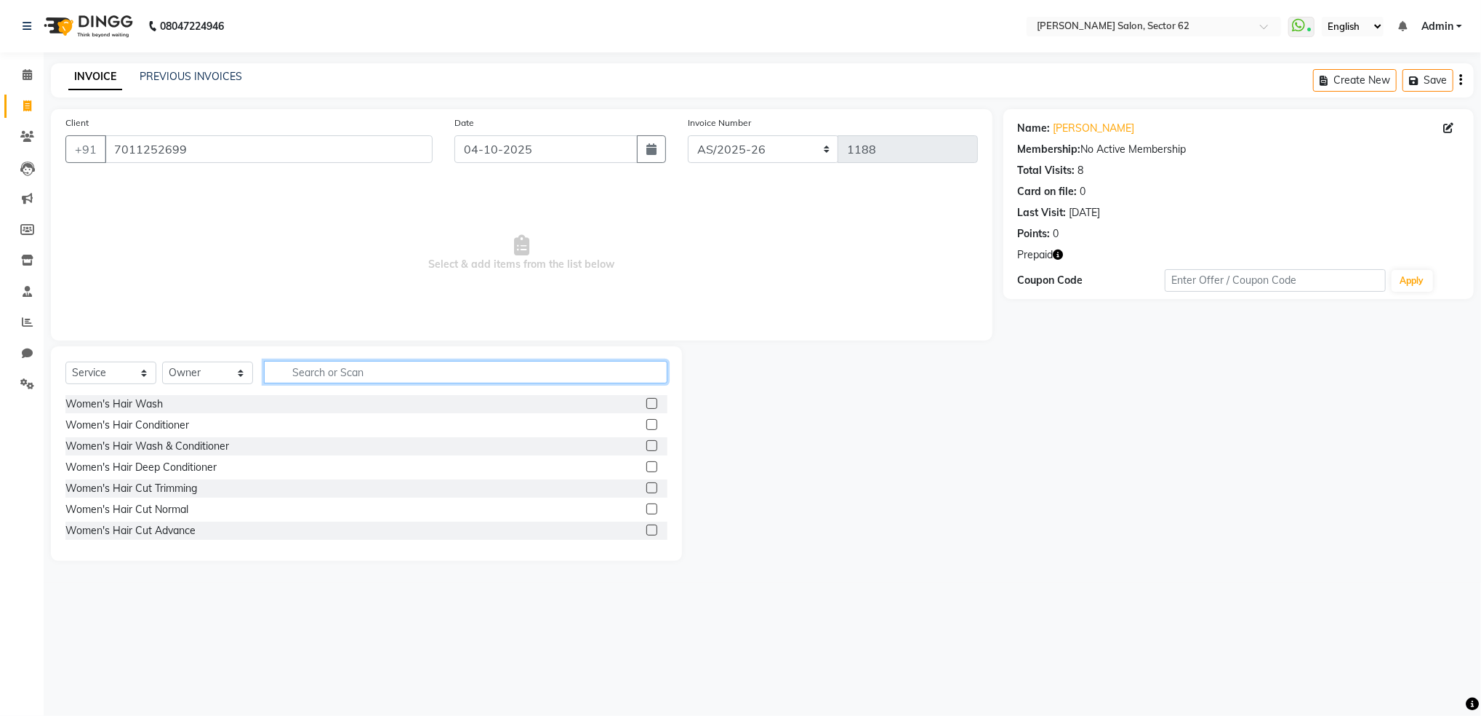
click at [414, 376] on input "text" at bounding box center [466, 372] width 404 height 23
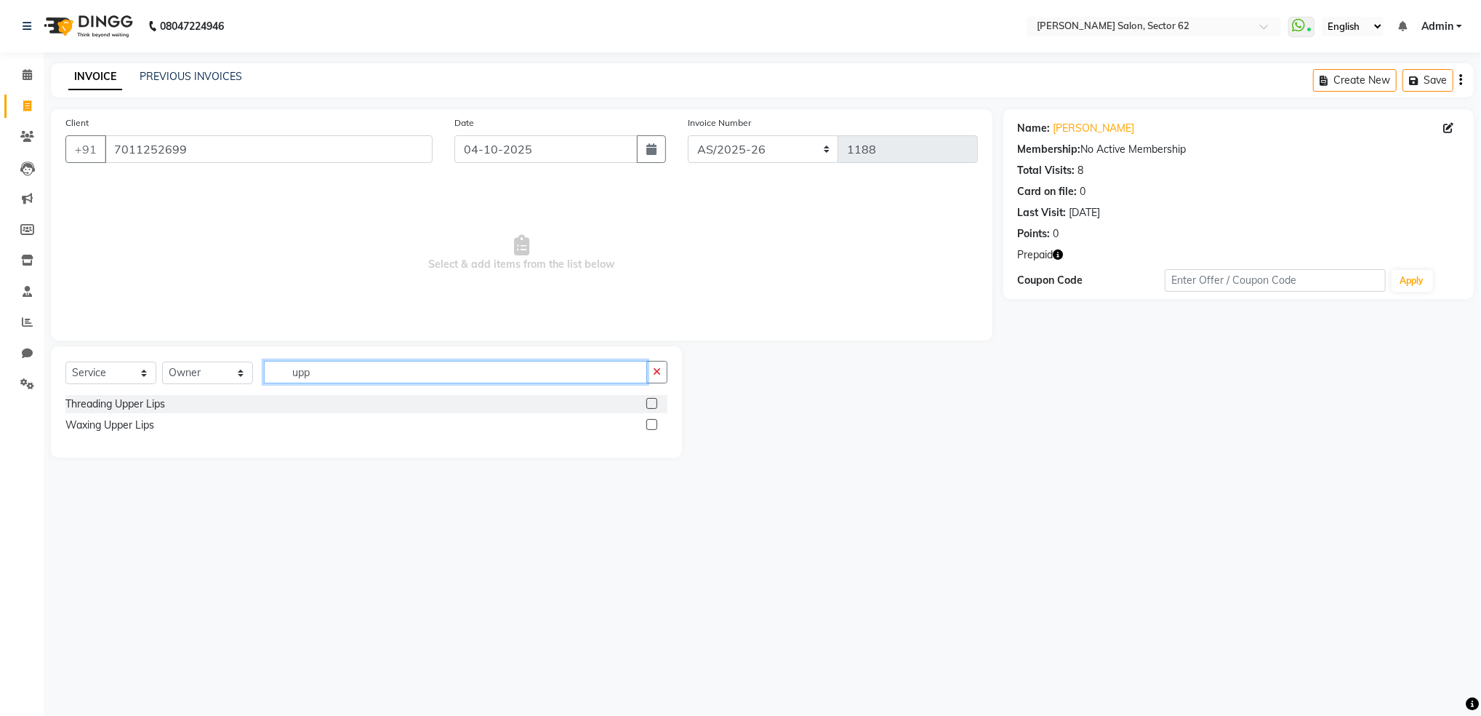
type input "upp"
click at [654, 401] on label at bounding box center [652, 403] width 11 height 11
click at [654, 401] on input "checkbox" at bounding box center [651, 403] width 9 height 9
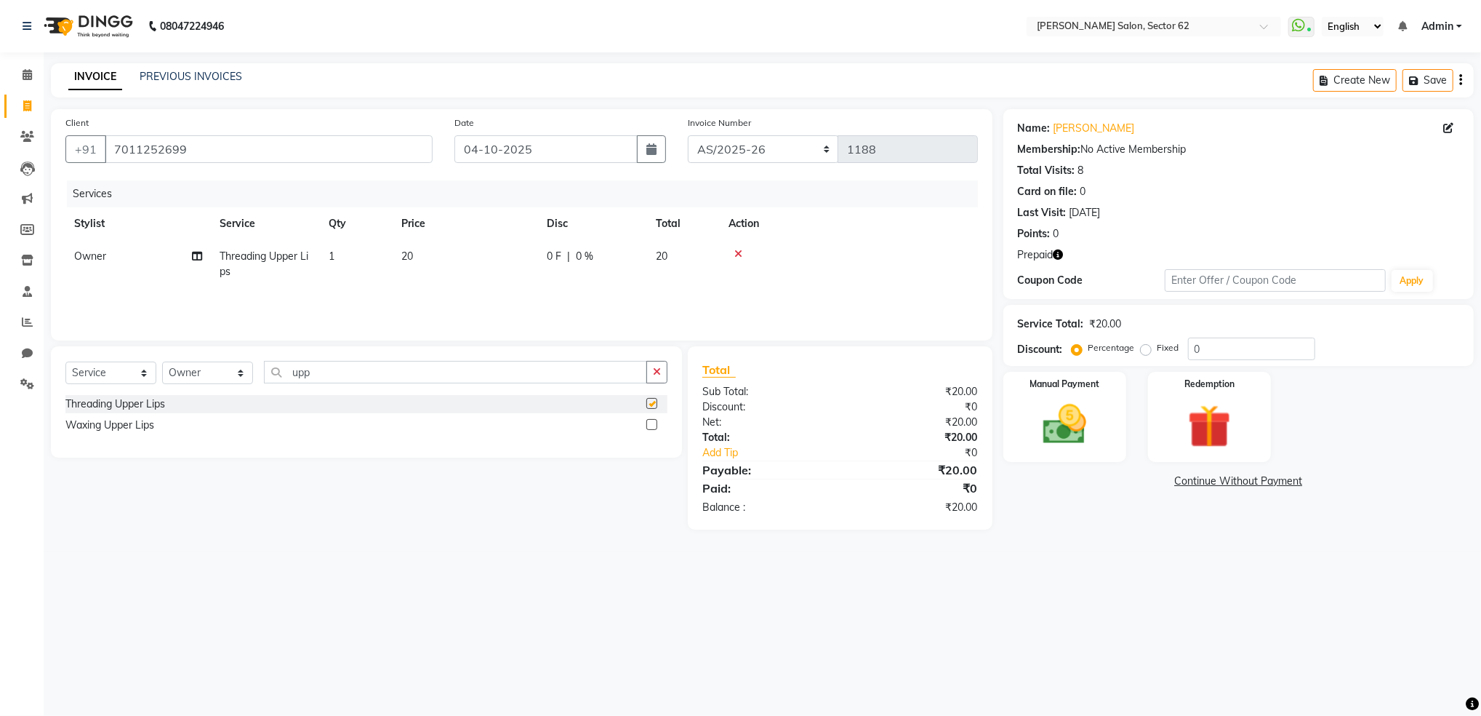
checkbox input "false"
click at [650, 425] on label at bounding box center [652, 424] width 11 height 11
click at [650, 425] on input "checkbox" at bounding box center [651, 424] width 9 height 9
checkbox input "false"
click at [738, 253] on icon at bounding box center [739, 254] width 8 height 10
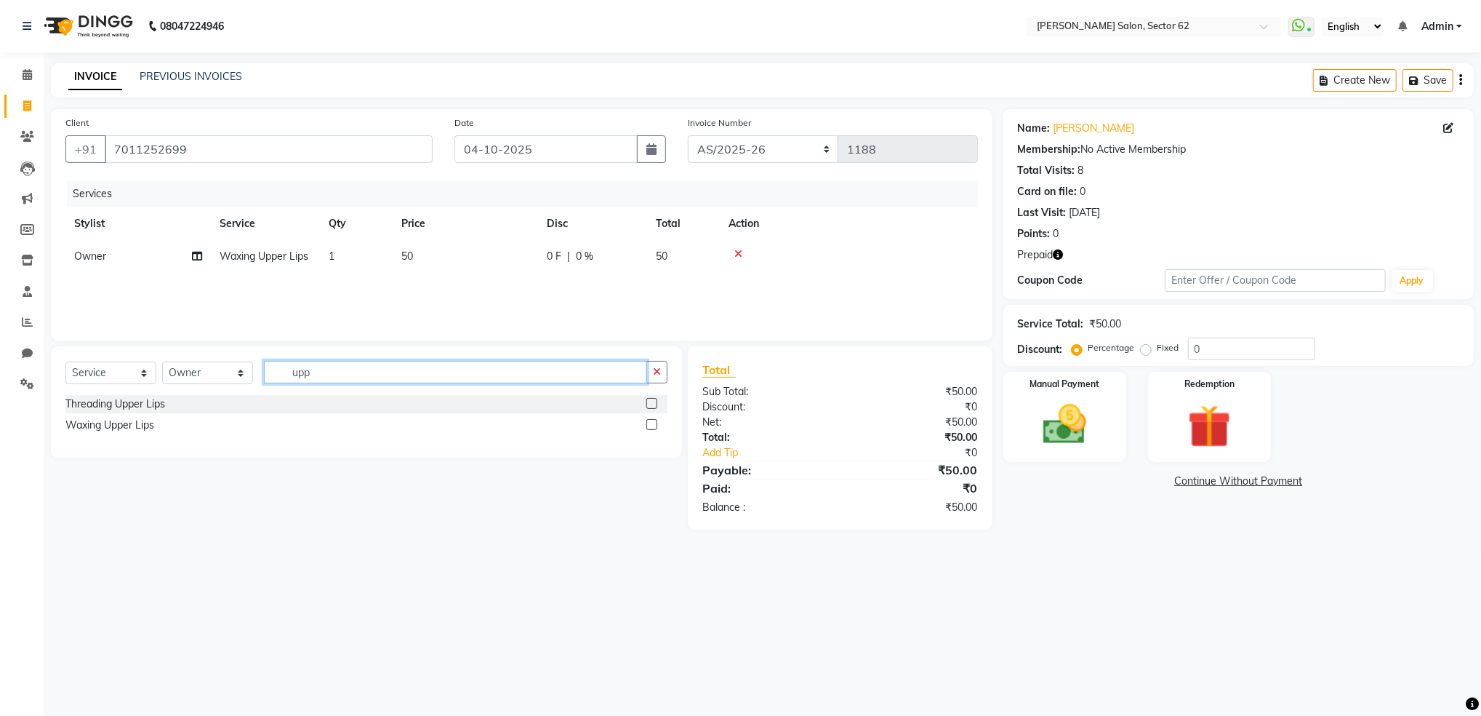
click at [426, 362] on input "upp" at bounding box center [455, 372] width 383 height 23
type input "u"
type input "chin"
click at [653, 423] on label at bounding box center [652, 424] width 11 height 11
click at [653, 423] on input "checkbox" at bounding box center [651, 424] width 9 height 9
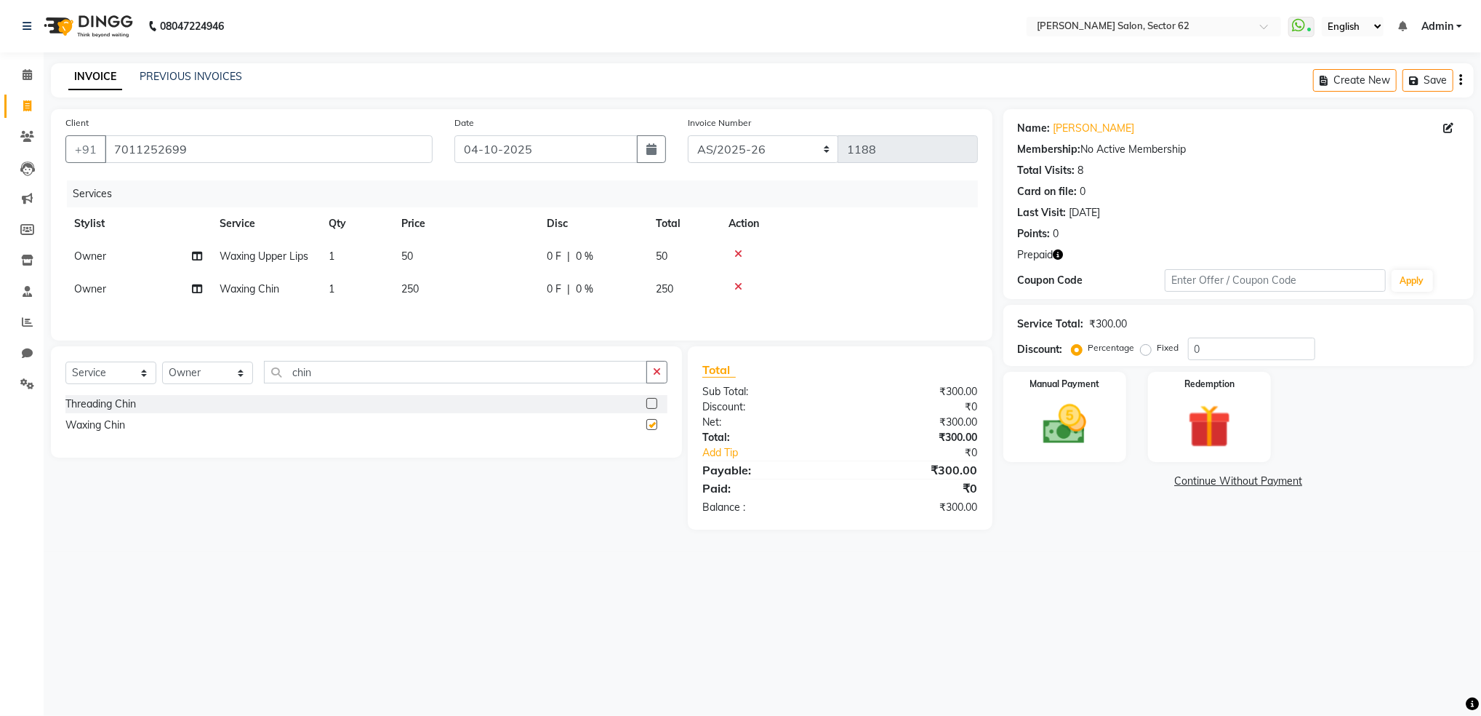
checkbox input "false"
click at [412, 291] on span "250" at bounding box center [409, 288] width 17 height 13
select select "75654"
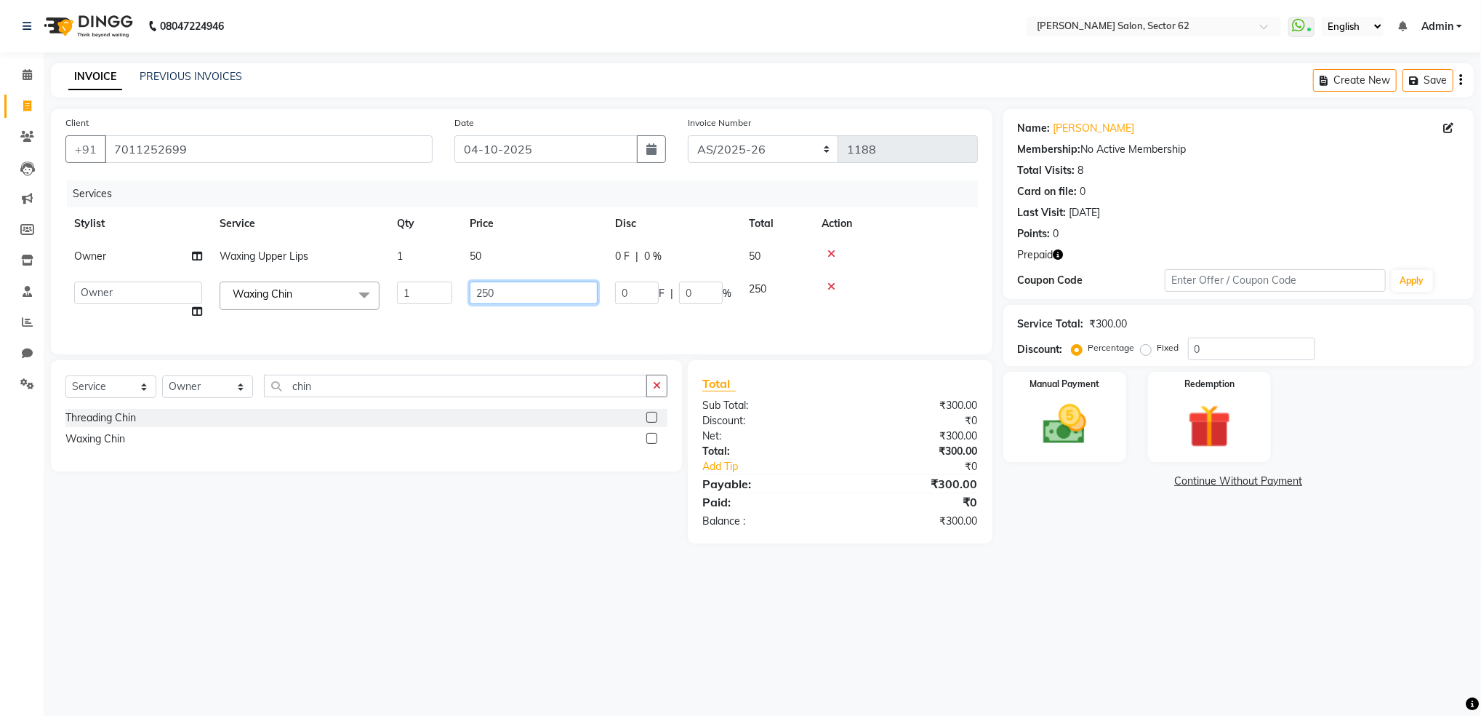
click at [515, 288] on input "250" at bounding box center [534, 292] width 128 height 23
type input "2"
type input "100"
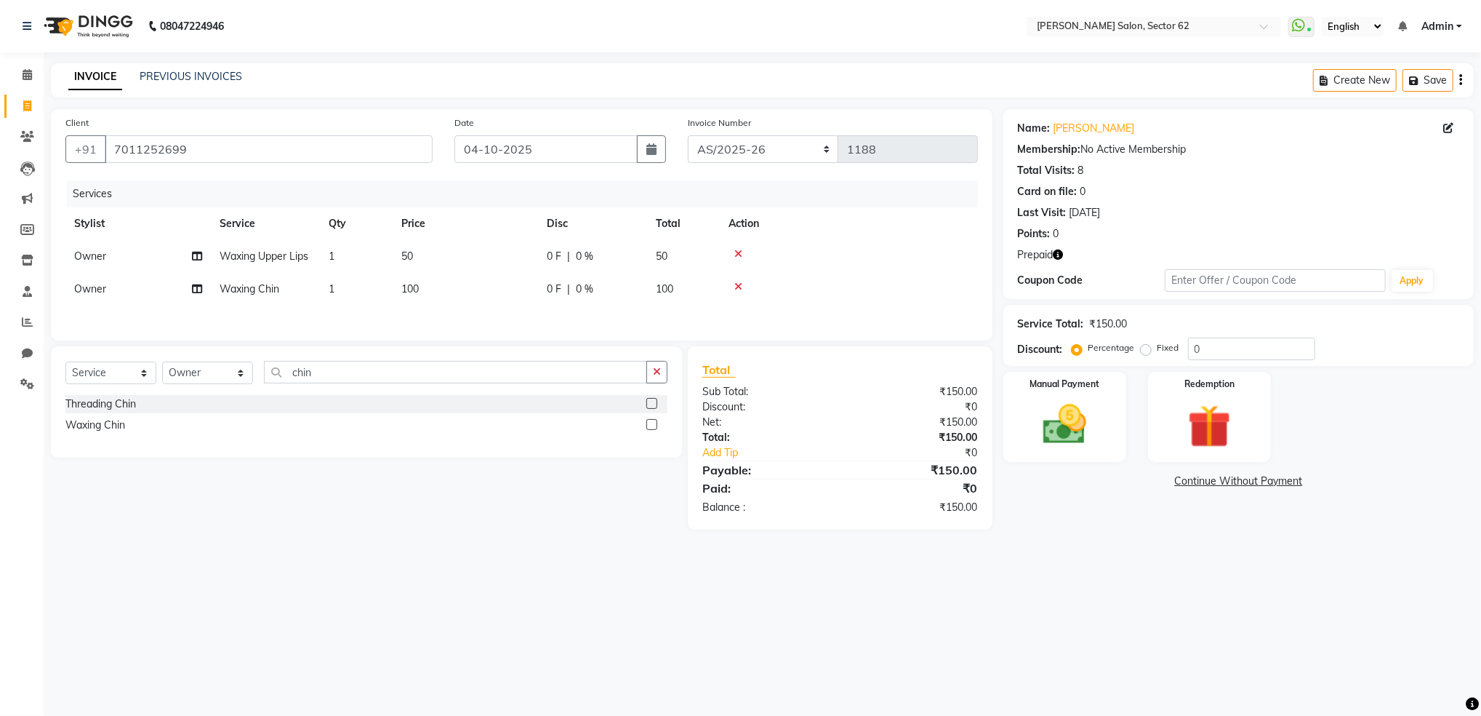
click at [540, 321] on div "Services Stylist Service Qty Price Disc Total Action Owner Waxing Upper Lips 1 …" at bounding box center [521, 252] width 913 height 145
click at [1217, 348] on input "0" at bounding box center [1251, 348] width 127 height 23
type input "20"
click at [1208, 396] on div "Redemption" at bounding box center [1210, 417] width 128 height 94
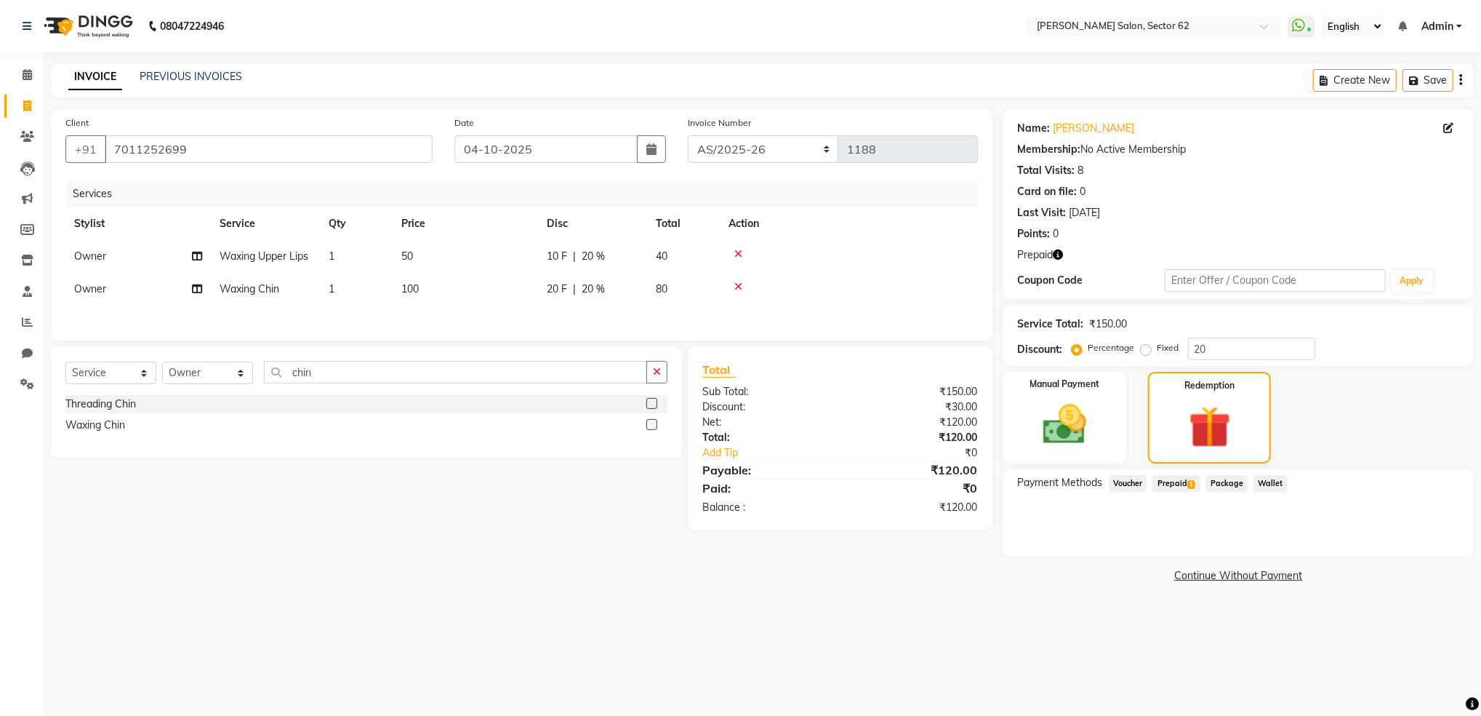
click at [1179, 480] on span "Prepaid 1" at bounding box center [1176, 483] width 47 height 17
click at [1418, 538] on button "Add" at bounding box center [1425, 541] width 53 height 25
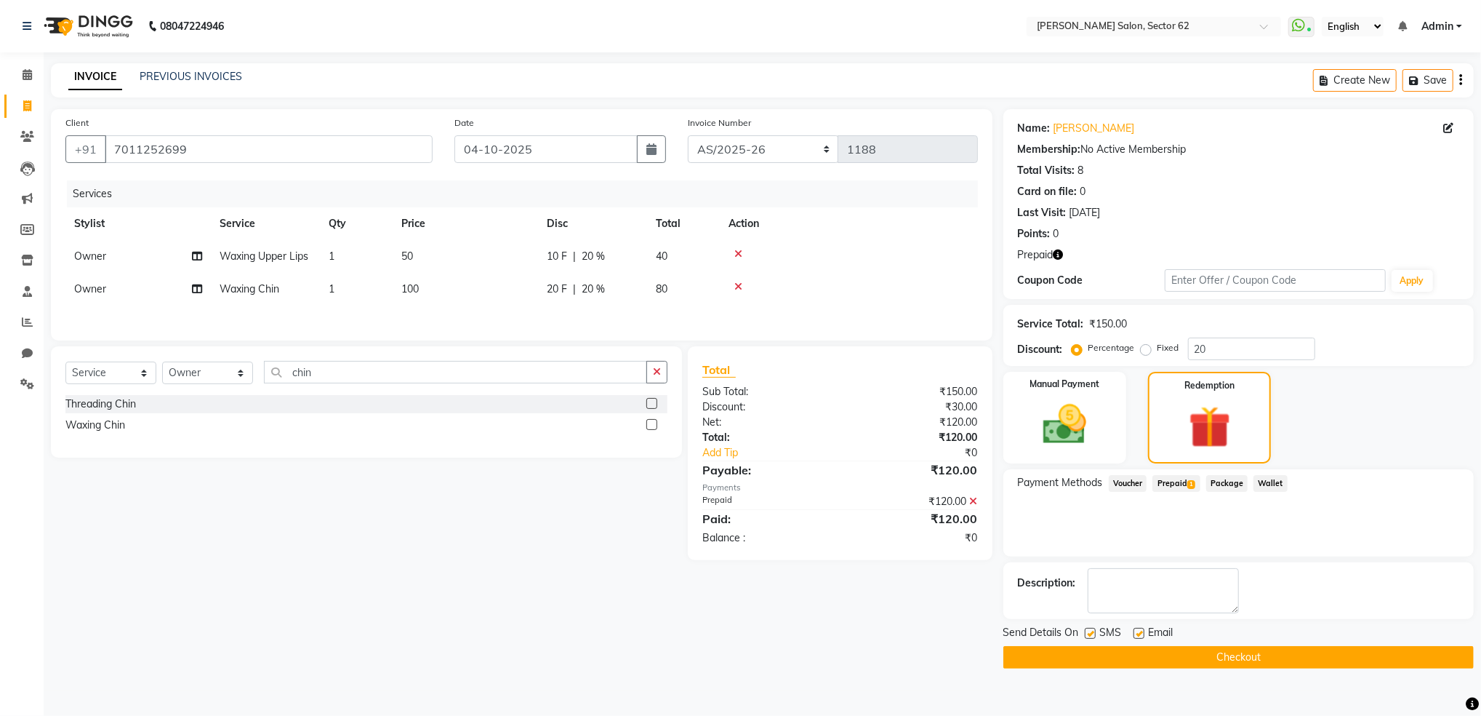
click at [1327, 662] on button "Checkout" at bounding box center [1239, 657] width 471 height 23
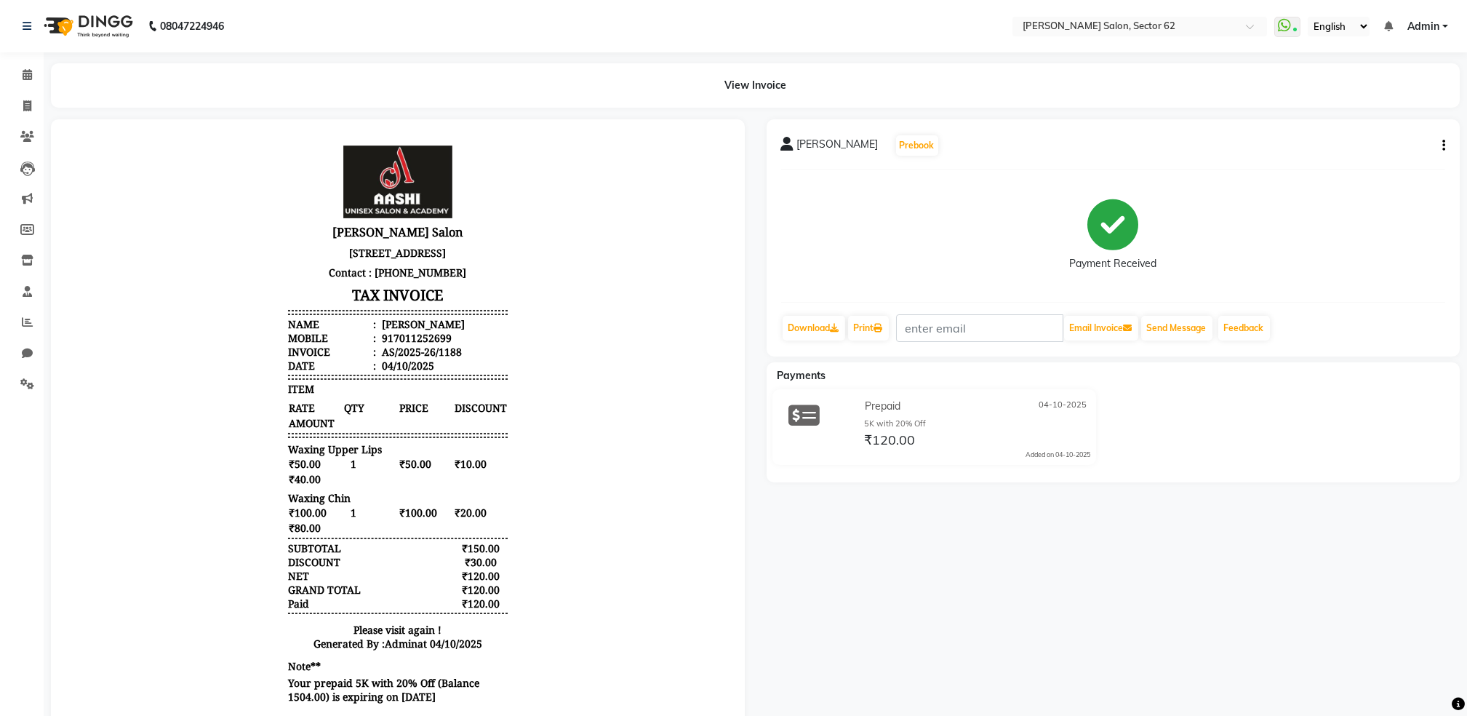
scroll to position [77, 0]
